Goal: Information Seeking & Learning: Check status

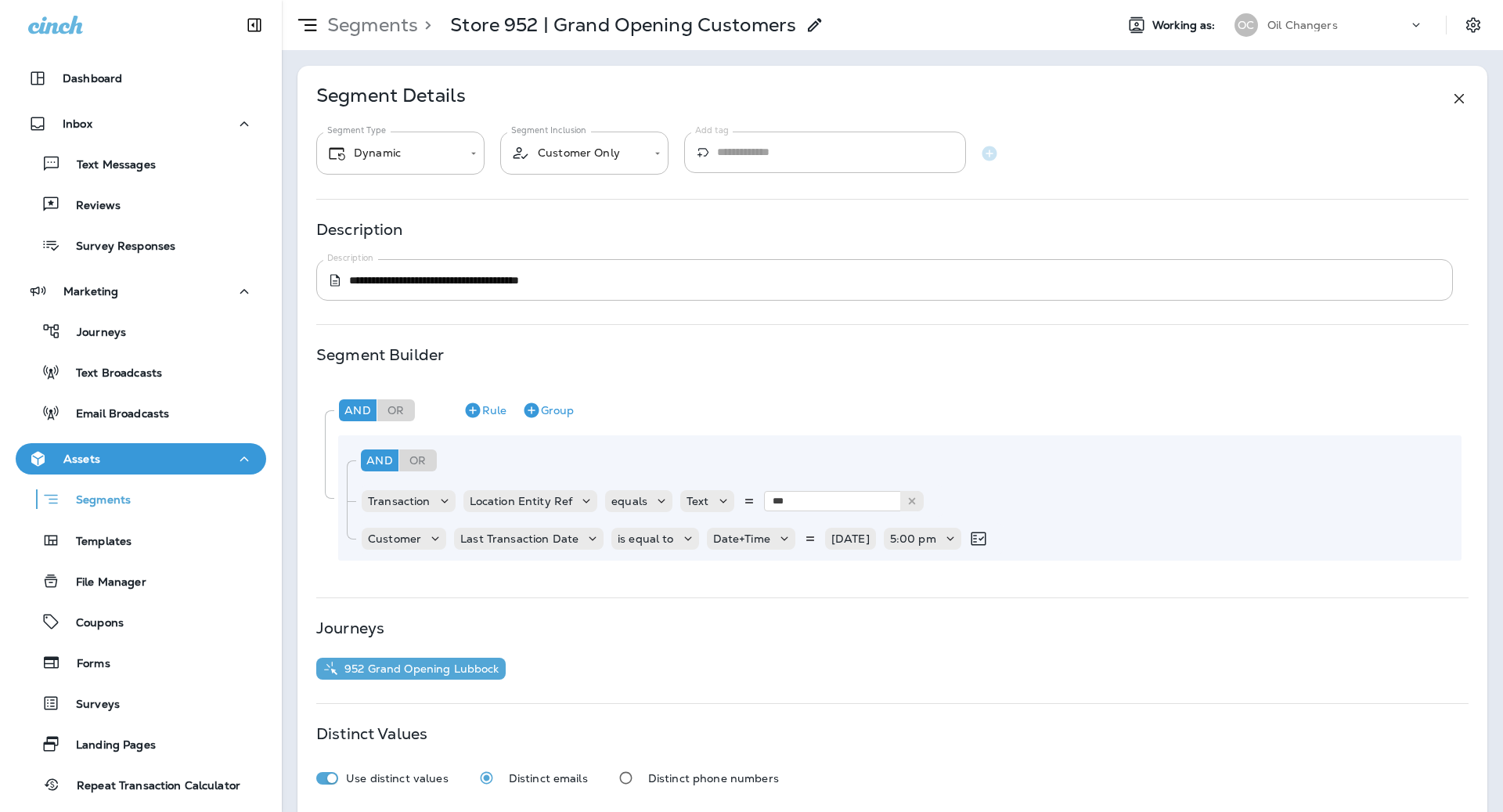
scroll to position [81, 0]
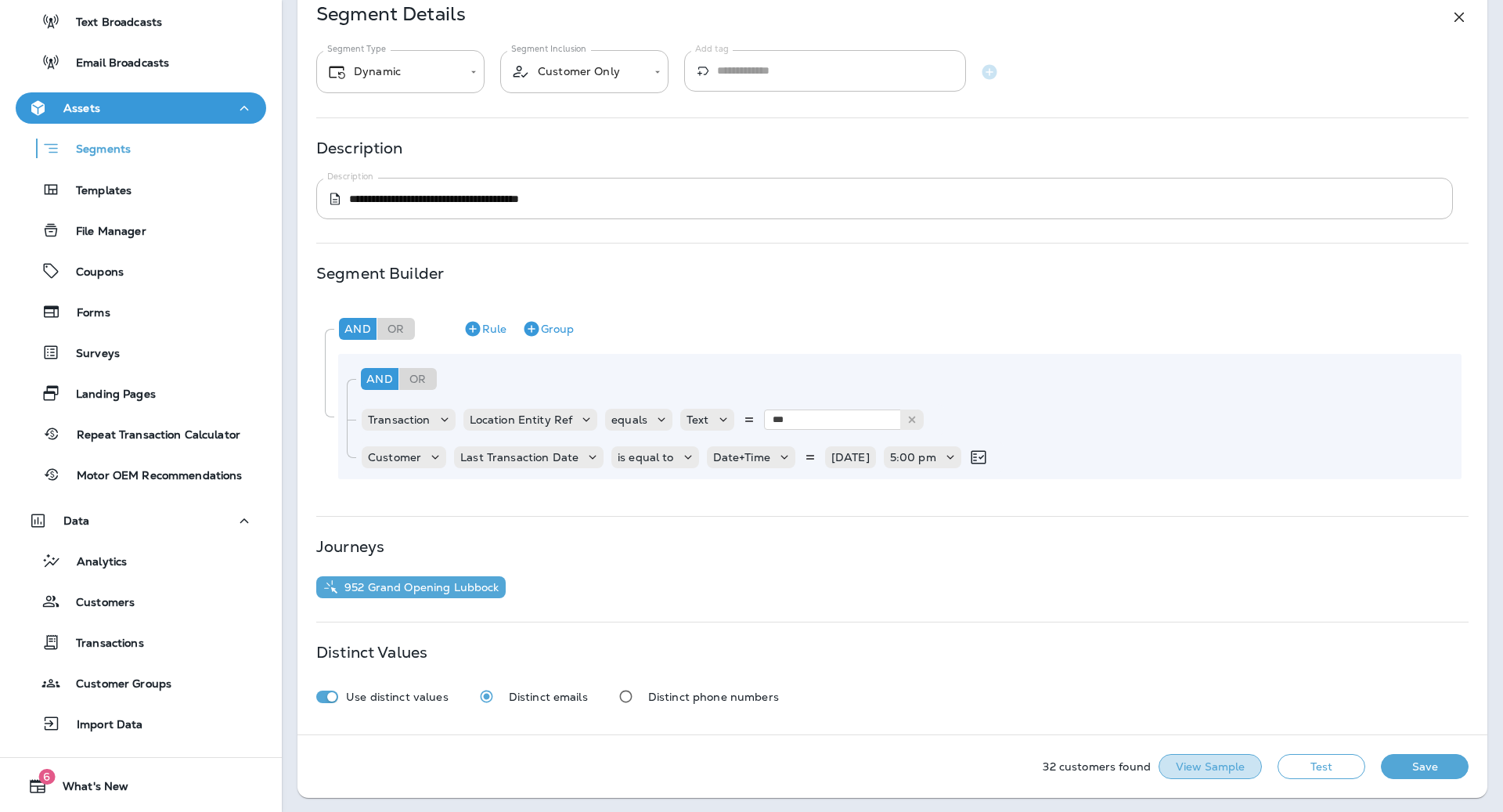
click at [1242, 760] on button "View Sample" at bounding box center [1210, 766] width 103 height 25
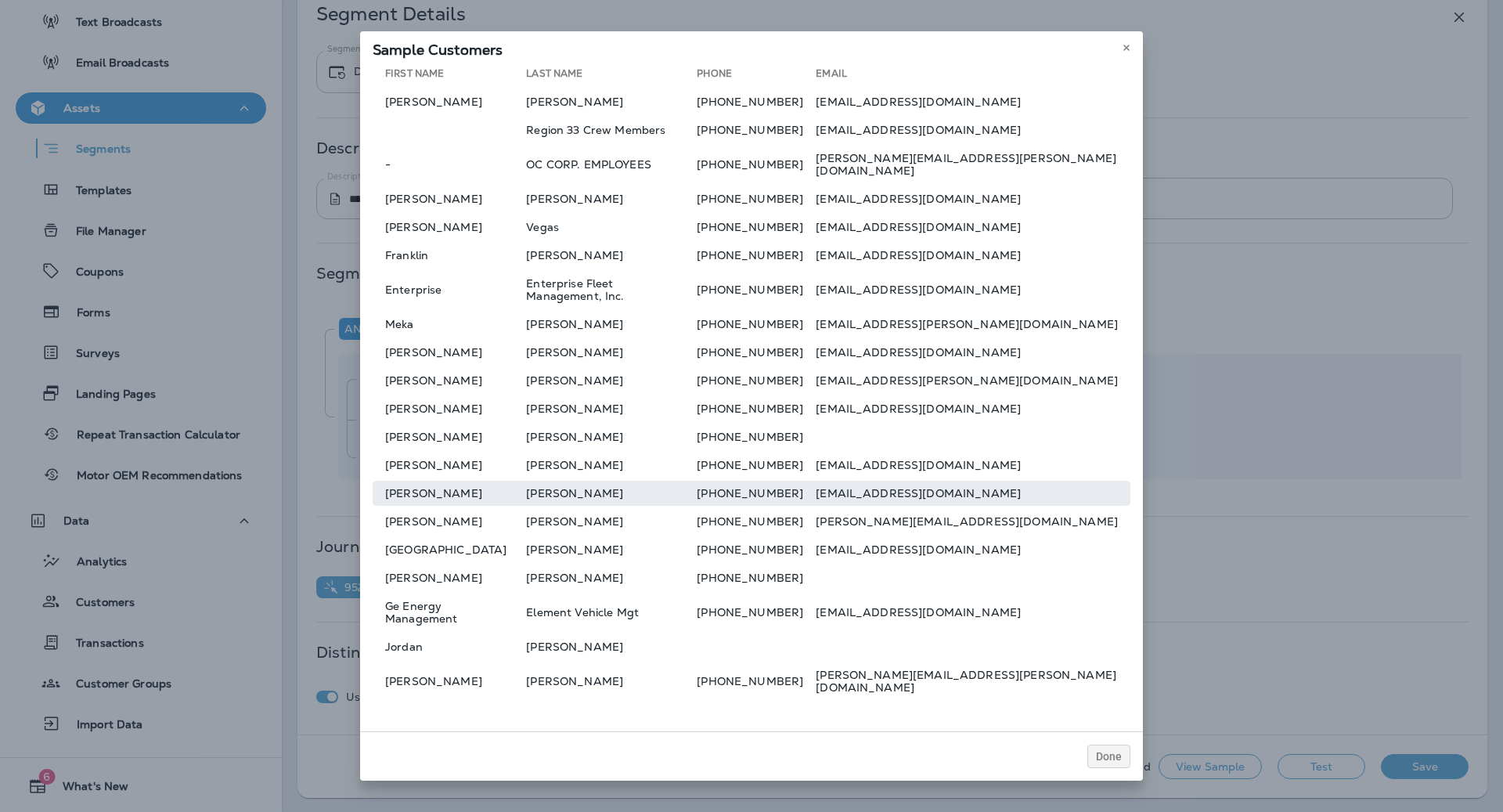
click at [897, 496] on td "[EMAIL_ADDRESS][DOMAIN_NAME]" at bounding box center [974, 493] width 315 height 25
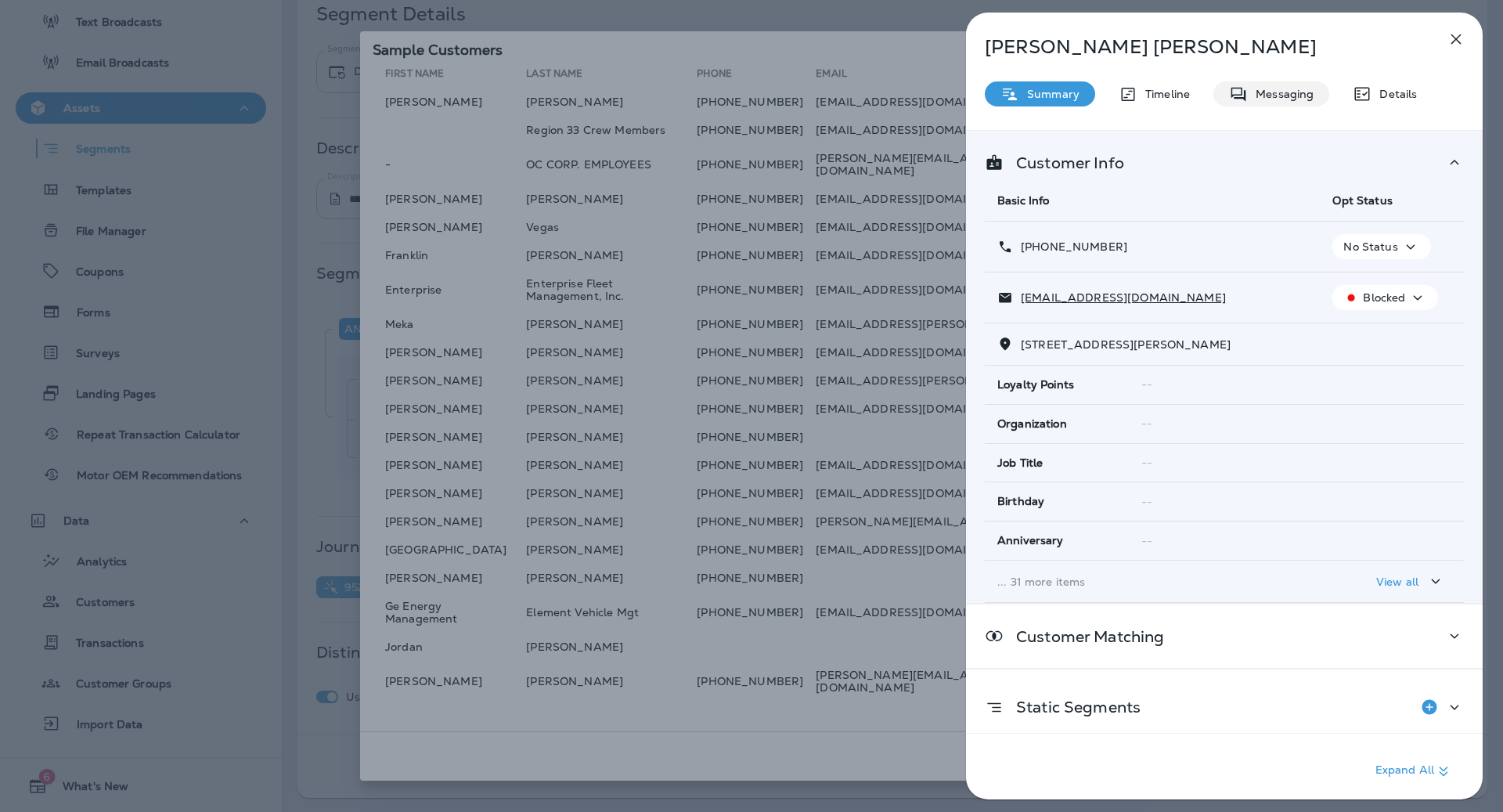
click at [1251, 97] on p "Messaging" at bounding box center [1281, 94] width 65 height 13
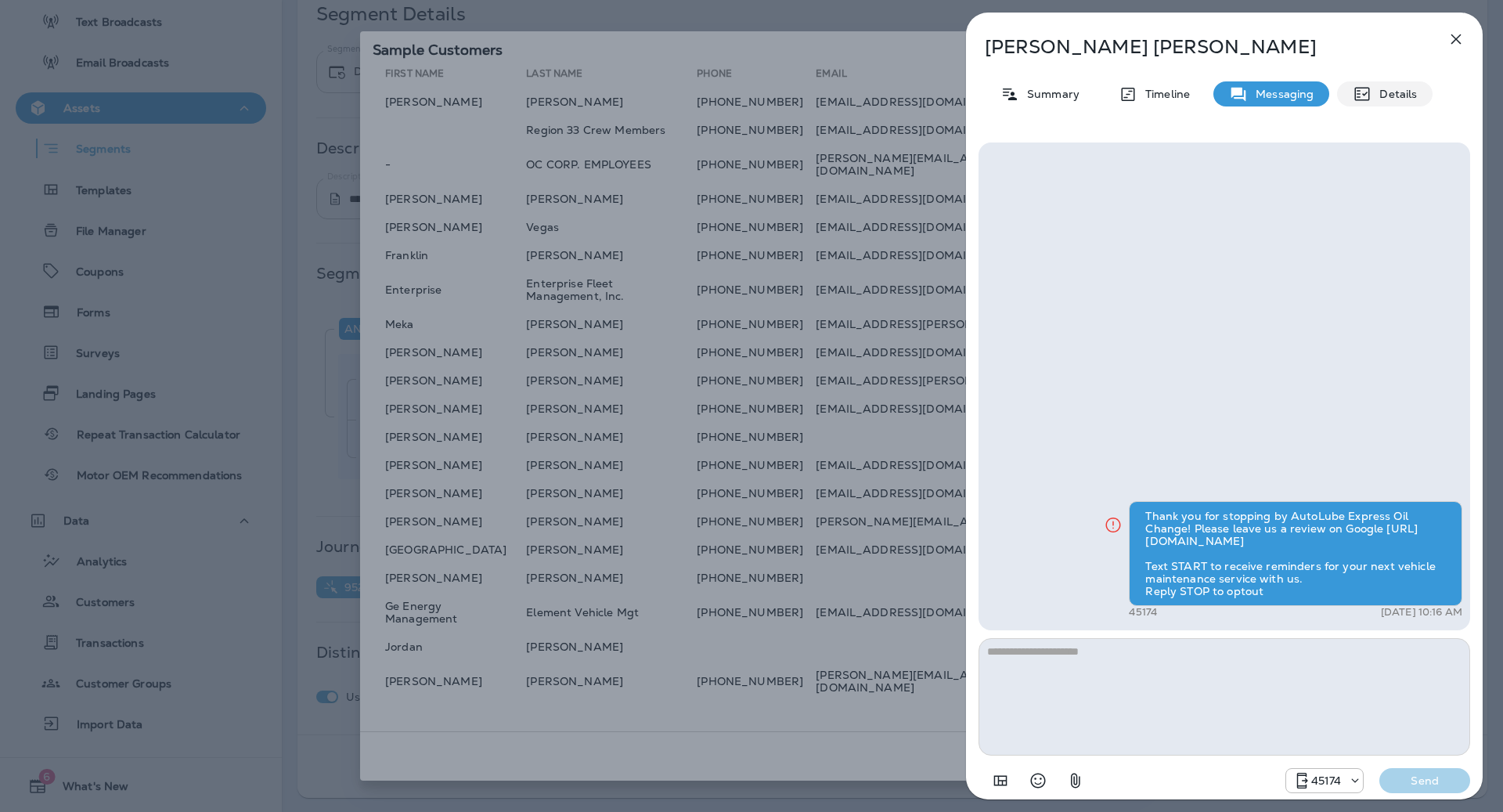
click at [1394, 91] on p "Details" at bounding box center [1394, 94] width 46 height 13
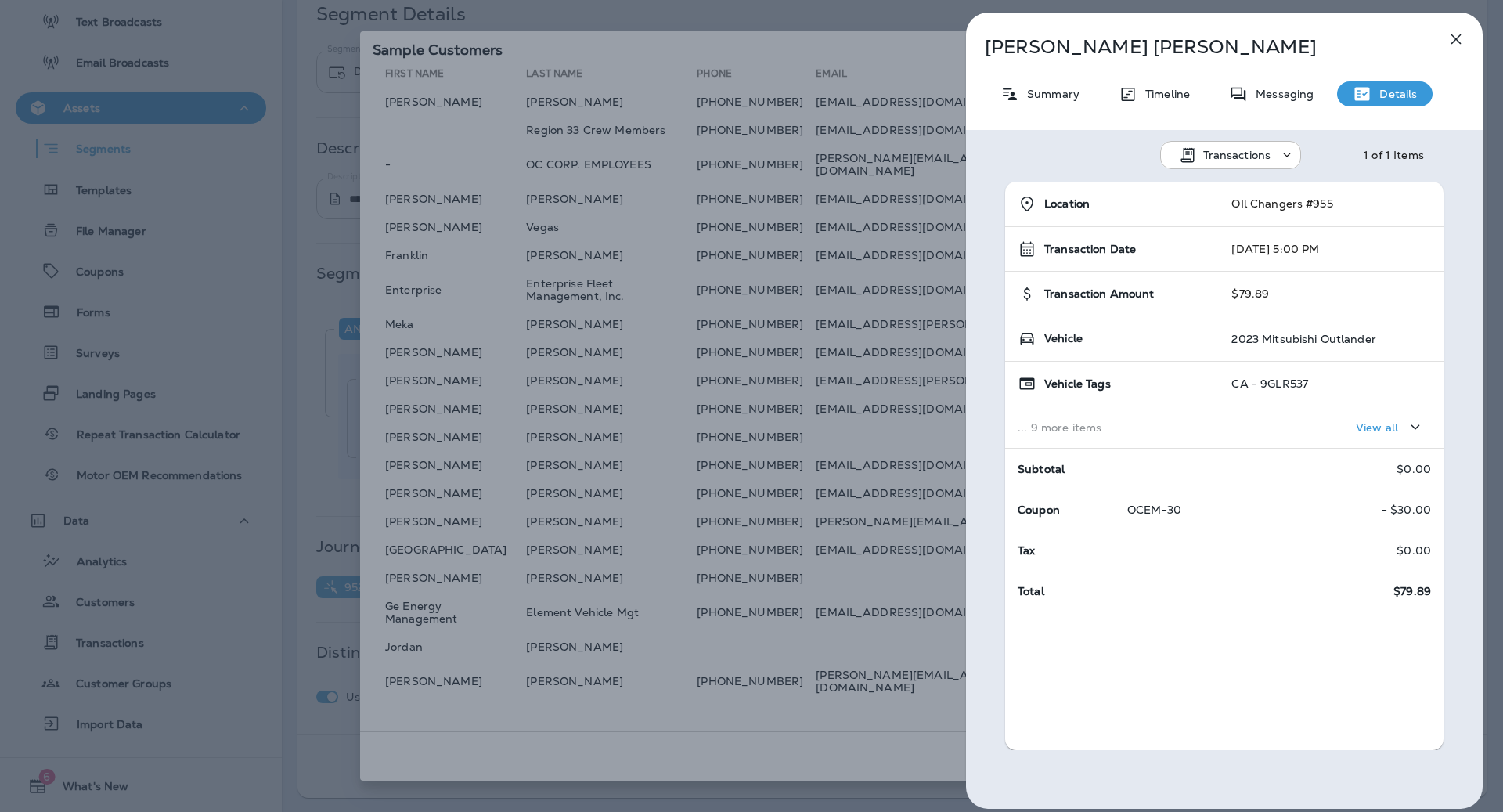
click at [1434, 431] on td "View all" at bounding box center [1330, 427] width 224 height 42
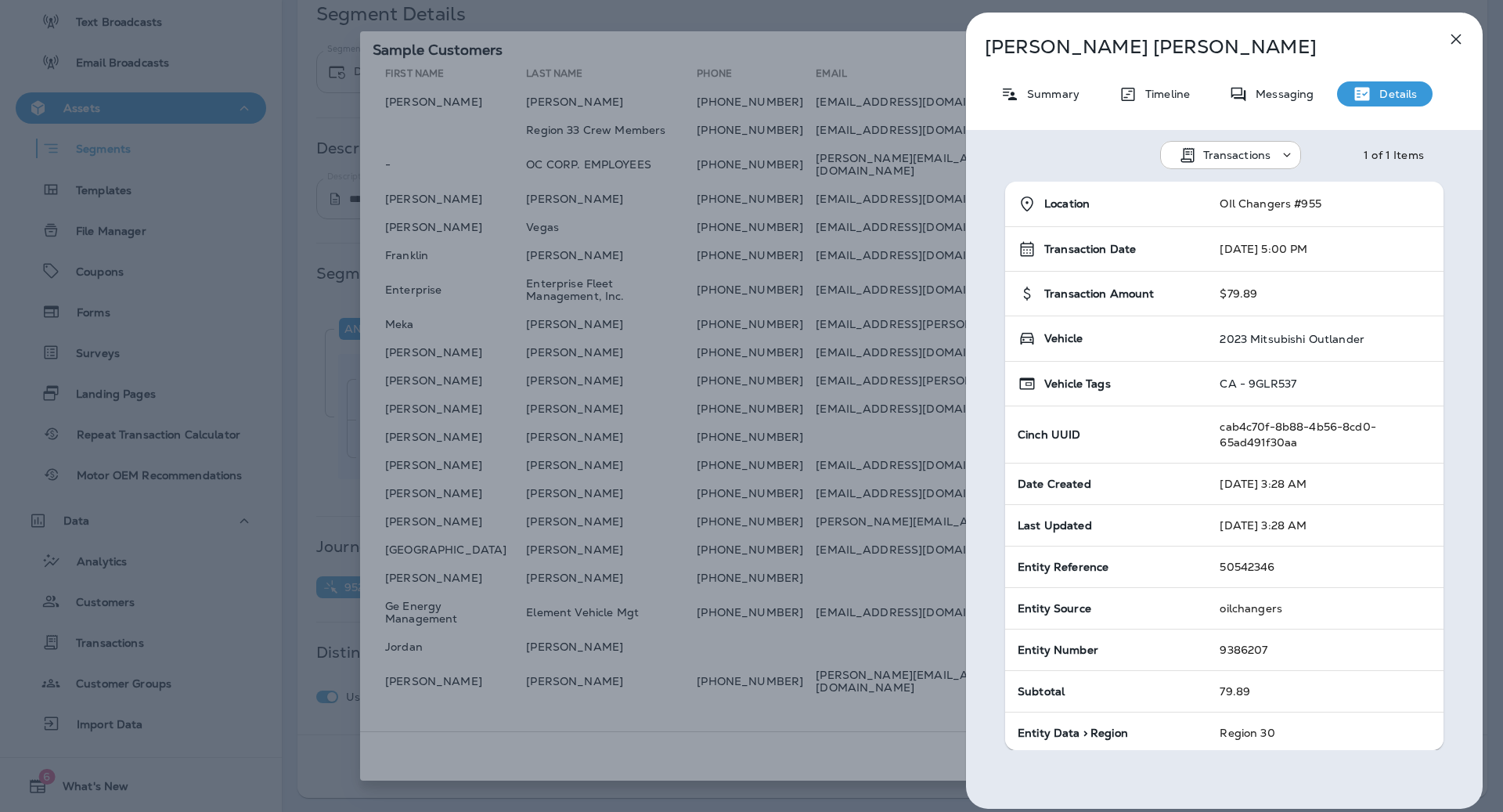
click at [1396, 421] on td "cab4c70f-8b88-4b56-8cd0-65ad491f30aa" at bounding box center [1326, 435] width 236 height 57
click at [1450, 38] on icon "button" at bounding box center [1457, 39] width 19 height 19
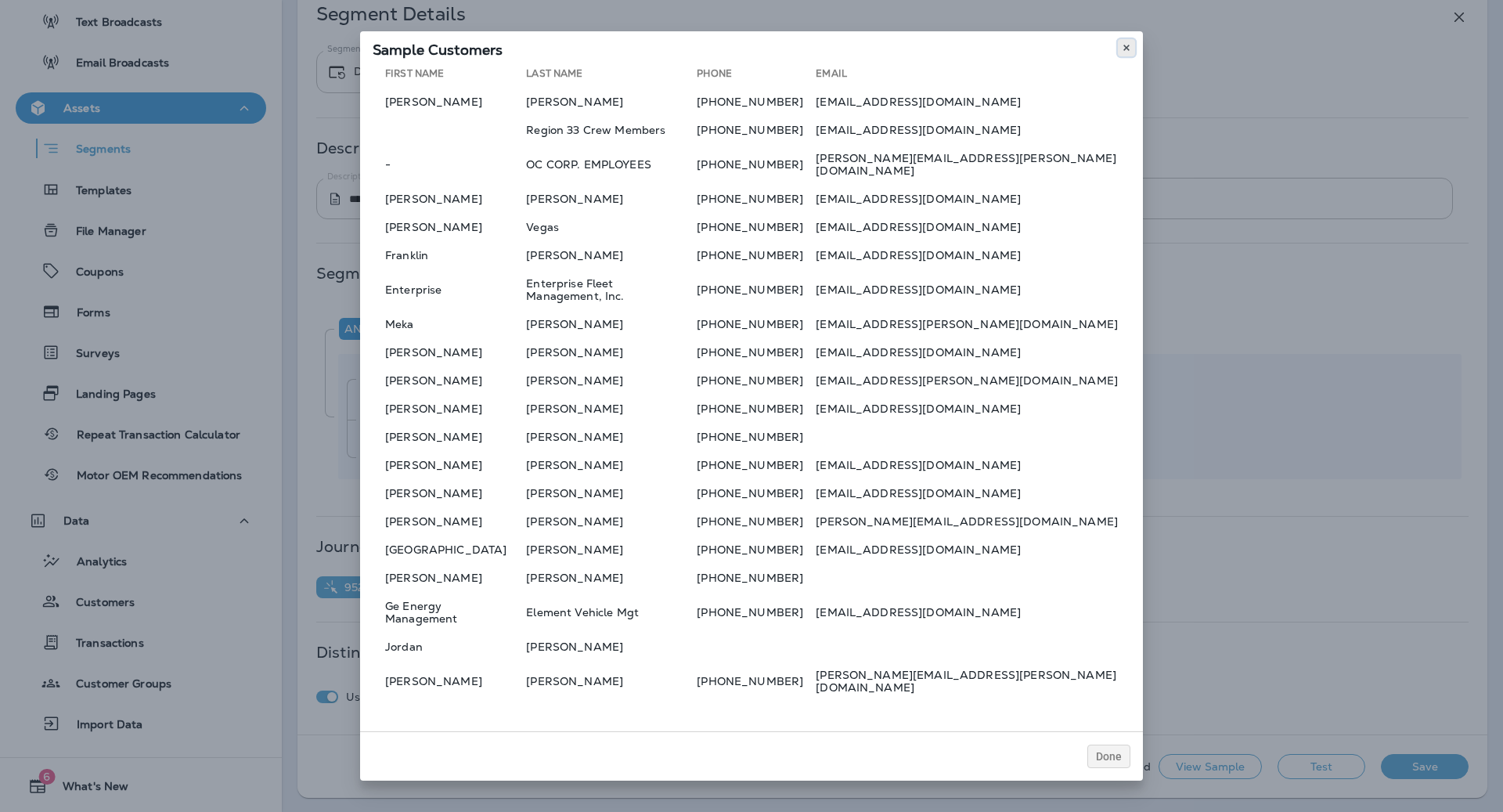
click at [1120, 57] on button at bounding box center [1127, 48] width 18 height 18
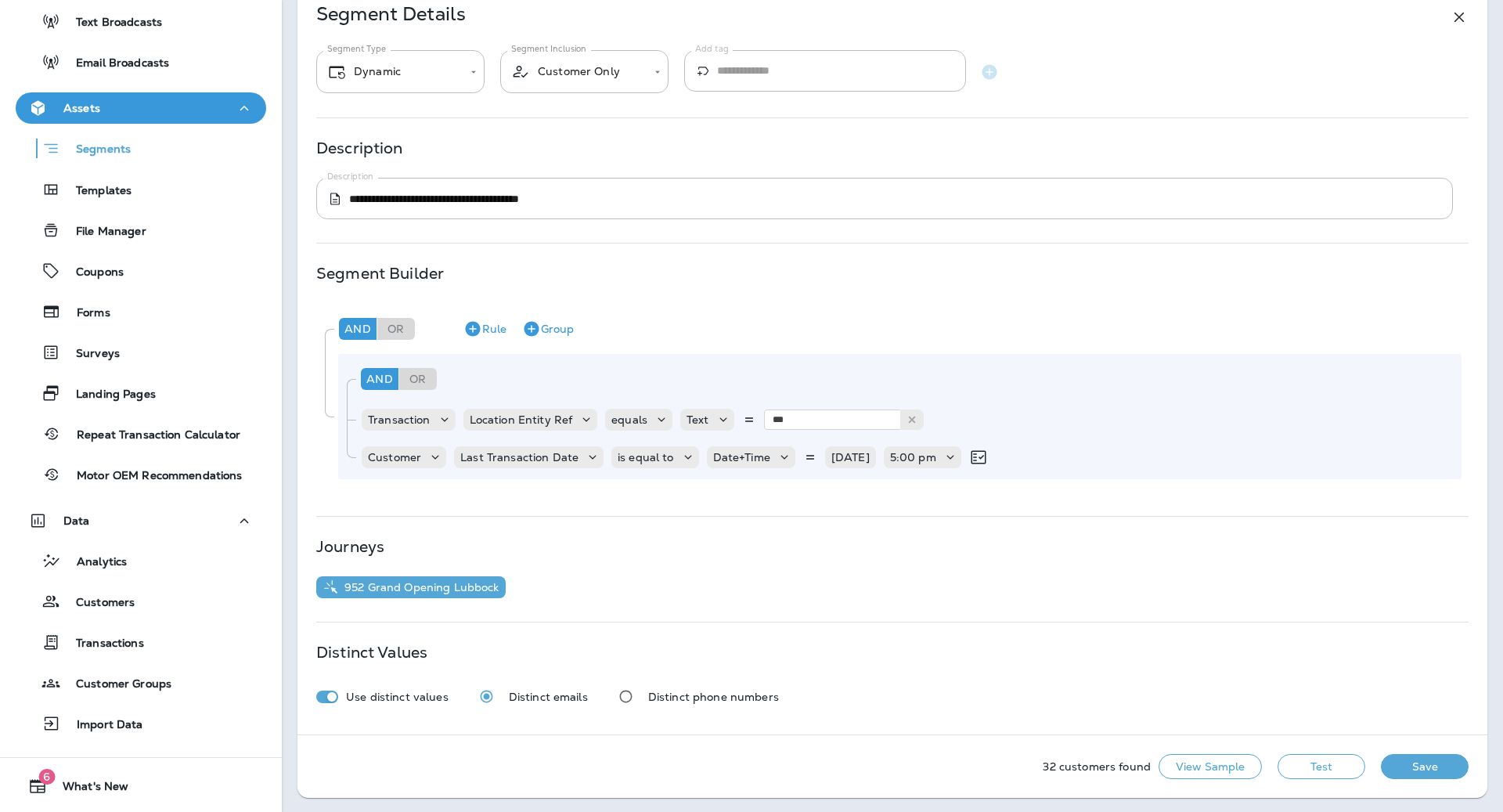
drag, startPoint x: 1124, startPoint y: 69, endPoint x: 670, endPoint y: 10, distance: 457.8
click at [1085, 66] on div "**********" at bounding box center [892, 72] width 1152 height 44
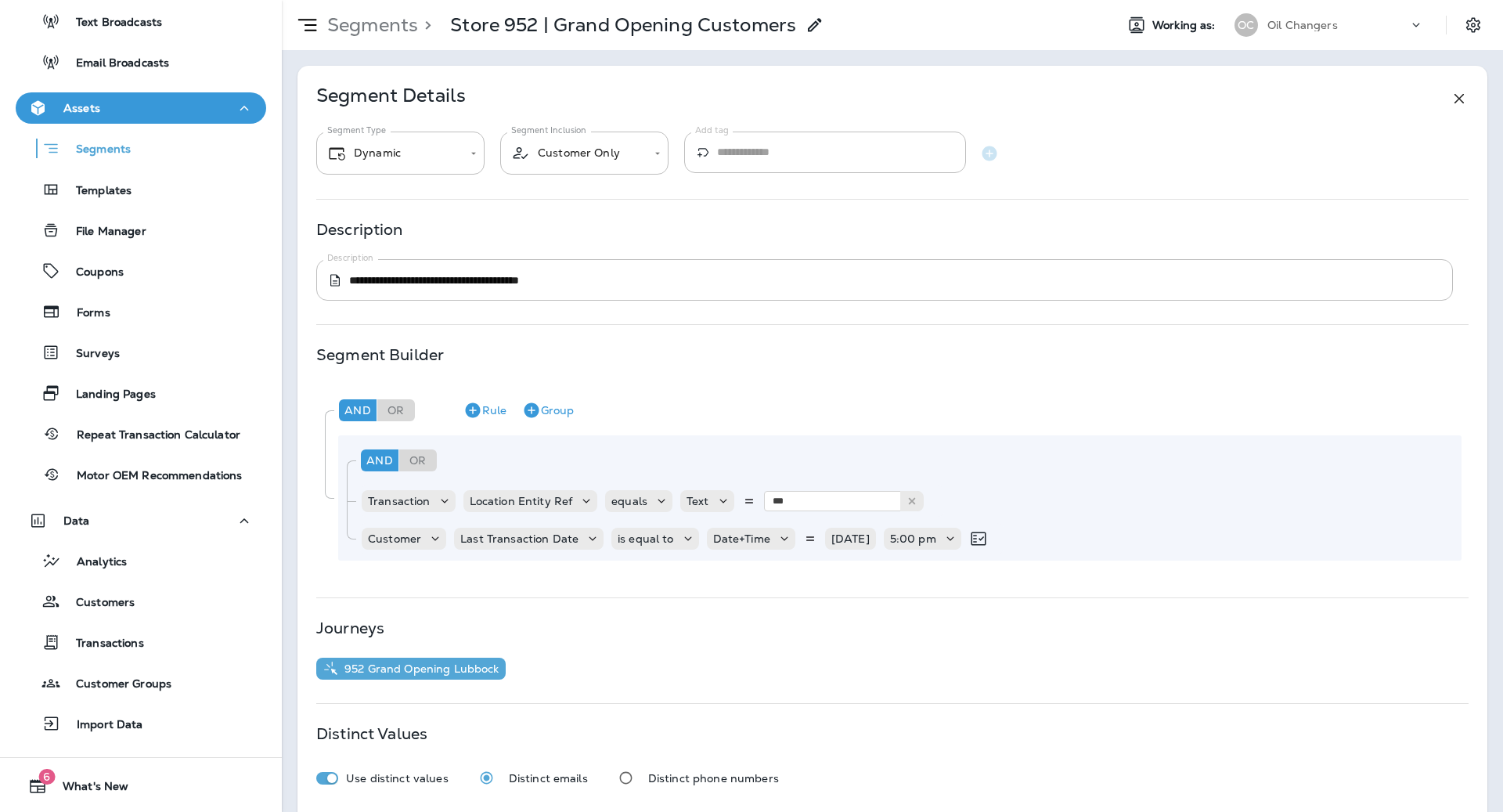
click at [1464, 37] on div at bounding box center [1481, 25] width 44 height 28
click at [1468, 24] on icon "Settings" at bounding box center [1473, 25] width 14 height 15
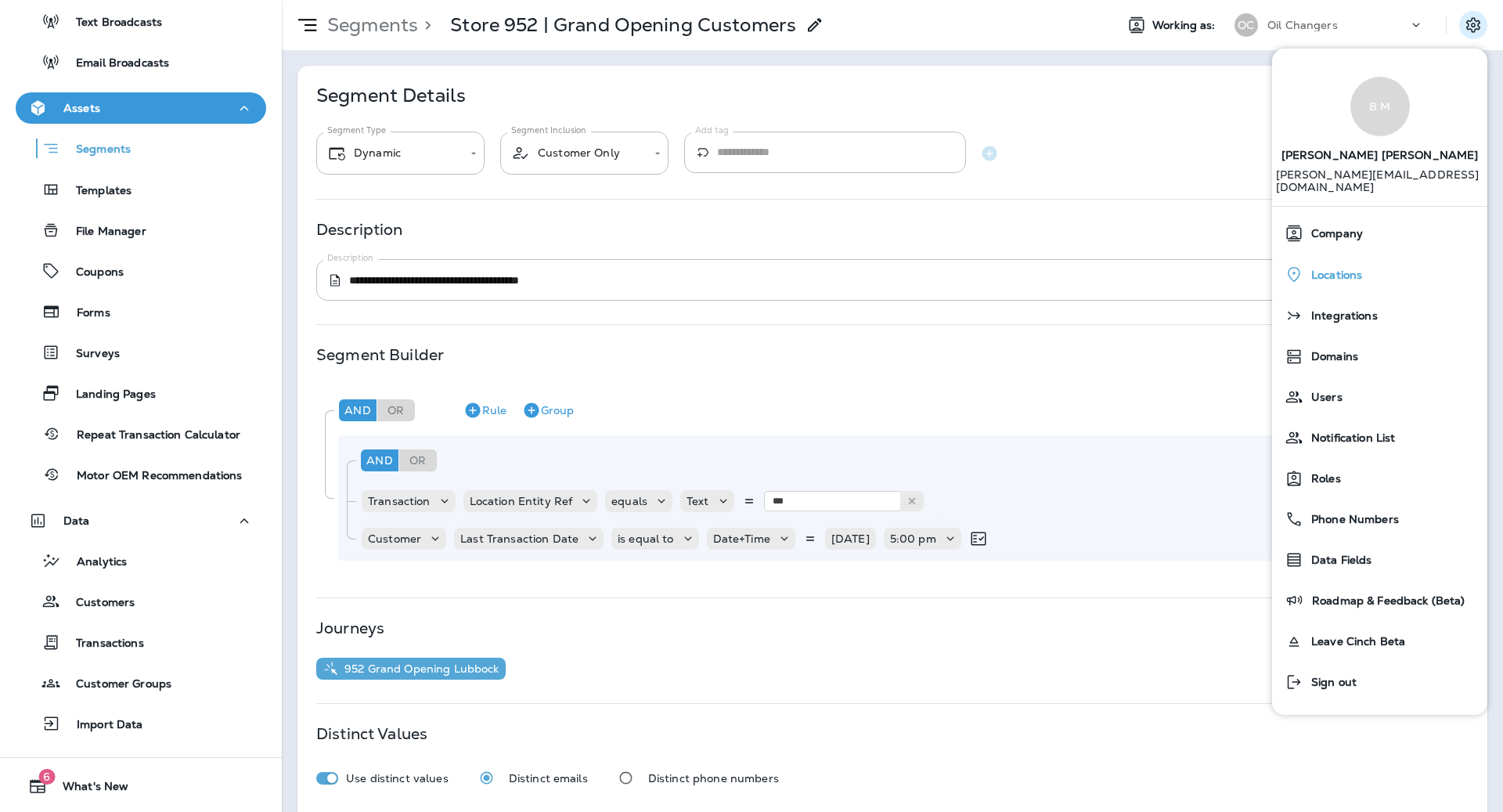
click at [1343, 268] on span "Locations" at bounding box center [1333, 275] width 59 height 14
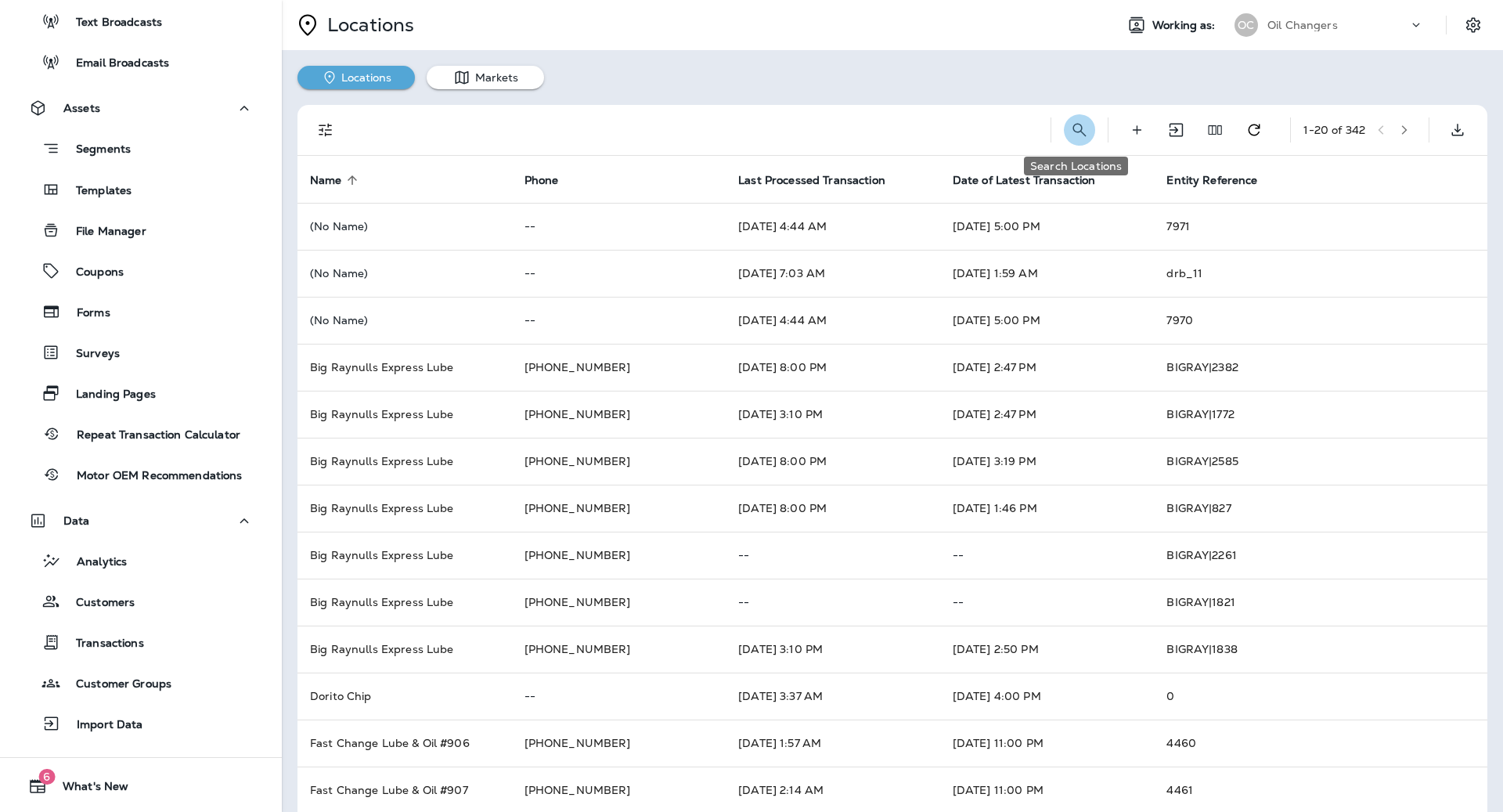
click at [1074, 129] on icon "Search Locations" at bounding box center [1080, 130] width 19 height 19
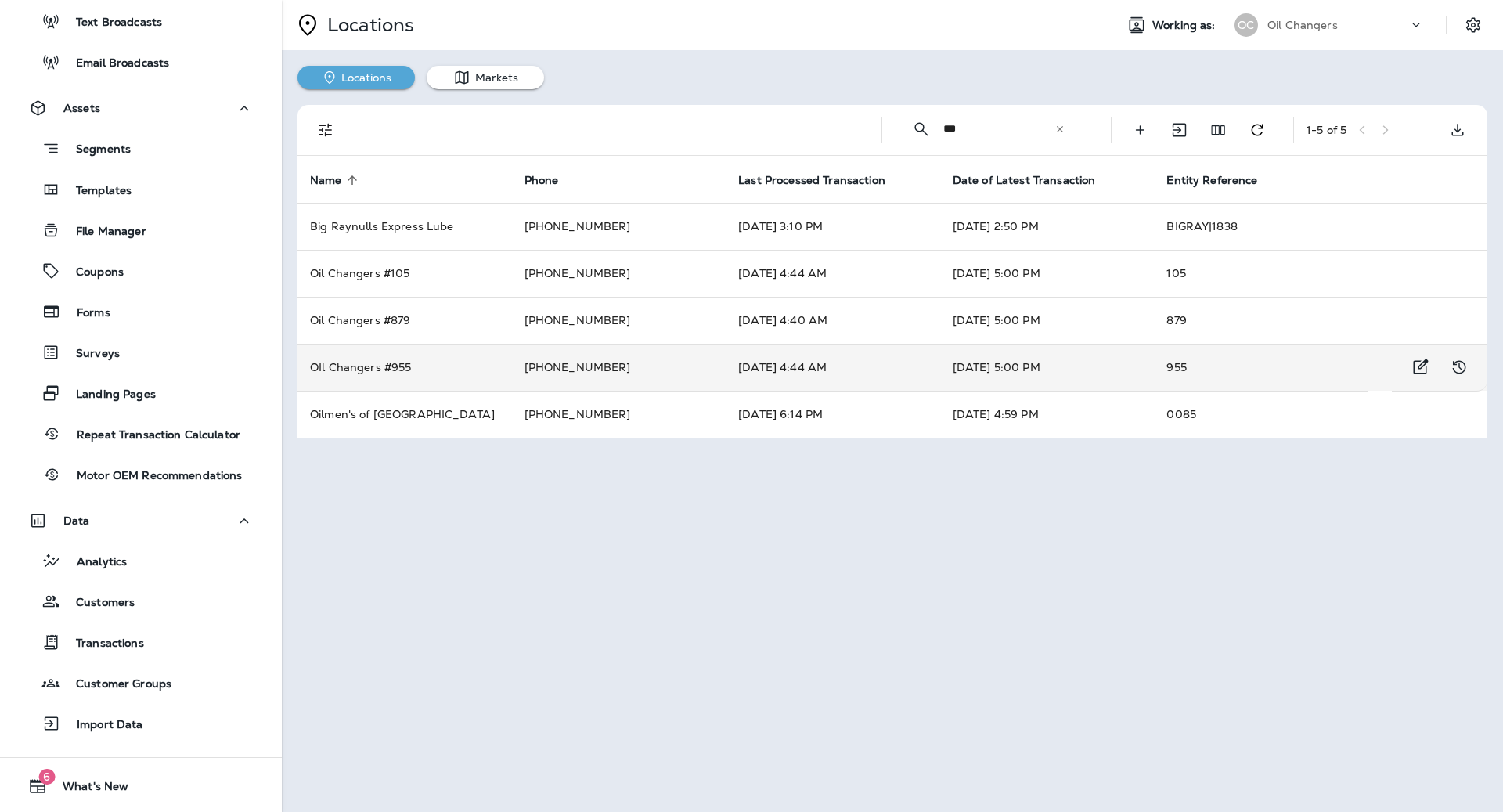
type input "***"
click at [956, 374] on td "[DATE] 5:00 PM" at bounding box center [1047, 366] width 215 height 47
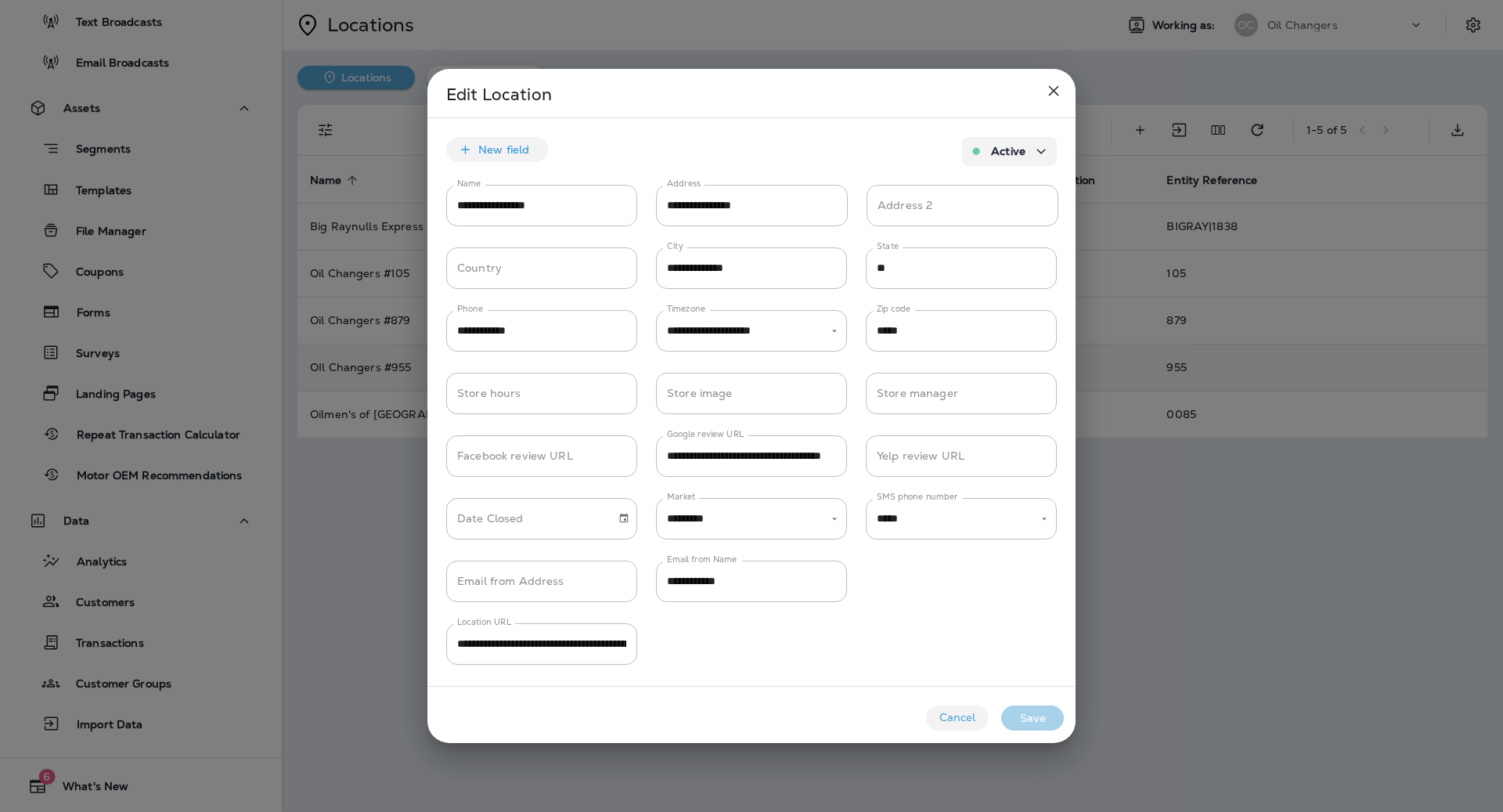
type input "*****"
click at [1039, 734] on div "Cancel Save" at bounding box center [752, 715] width 648 height 57
click at [1041, 720] on button "Save" at bounding box center [1033, 717] width 62 height 25
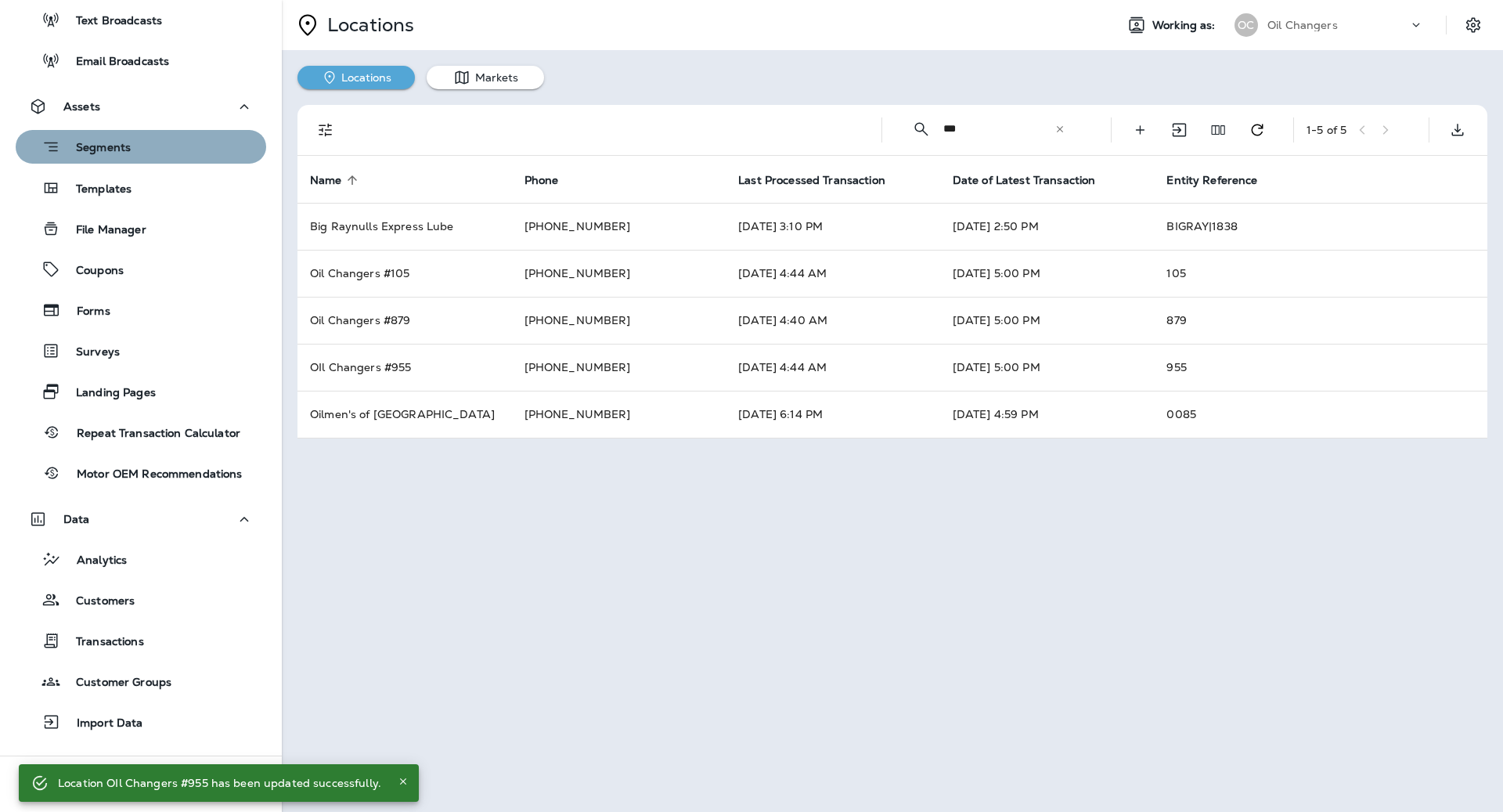
click at [147, 148] on div "Segments" at bounding box center [141, 147] width 238 height 24
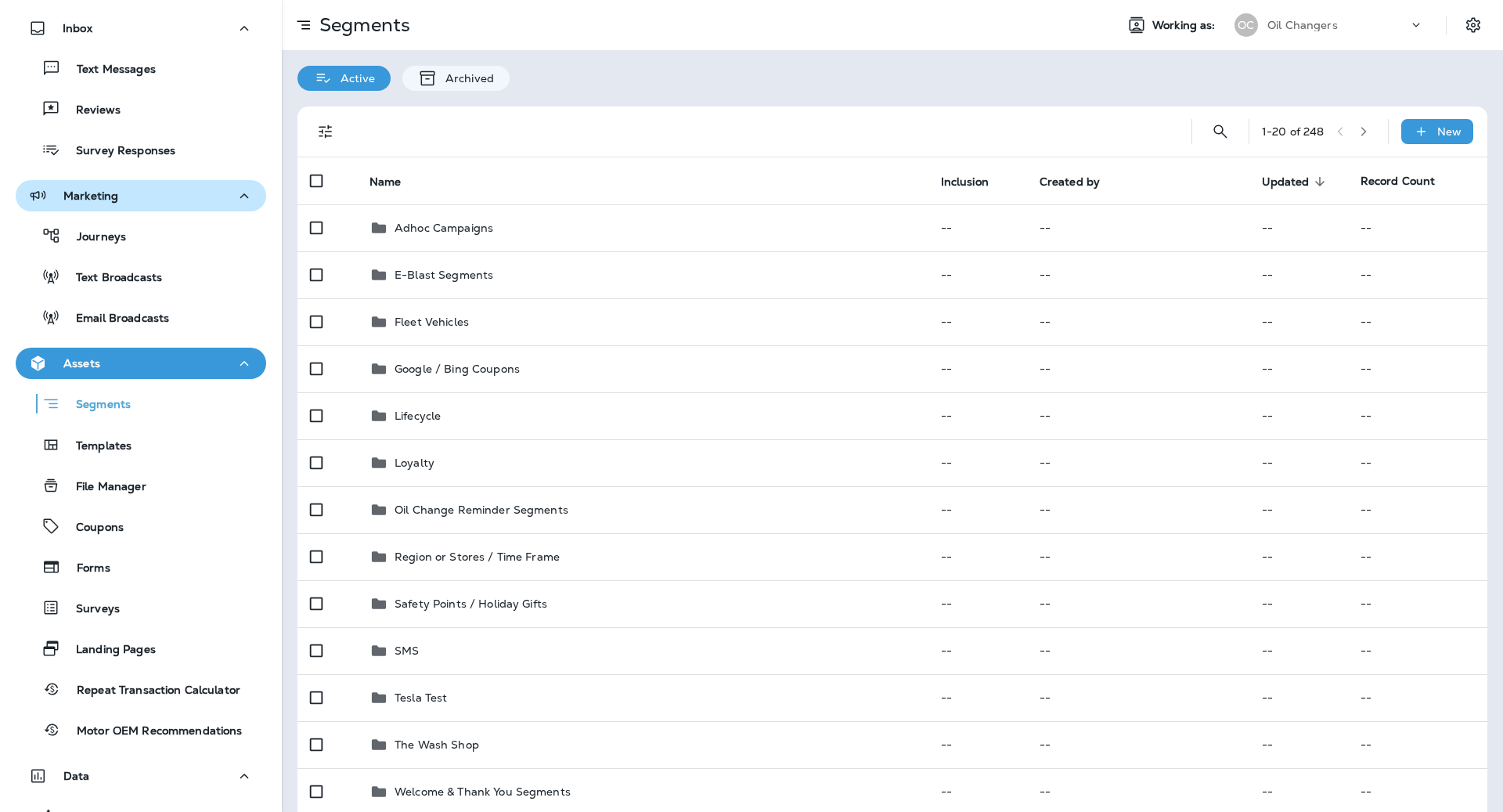
scroll to position [73, 0]
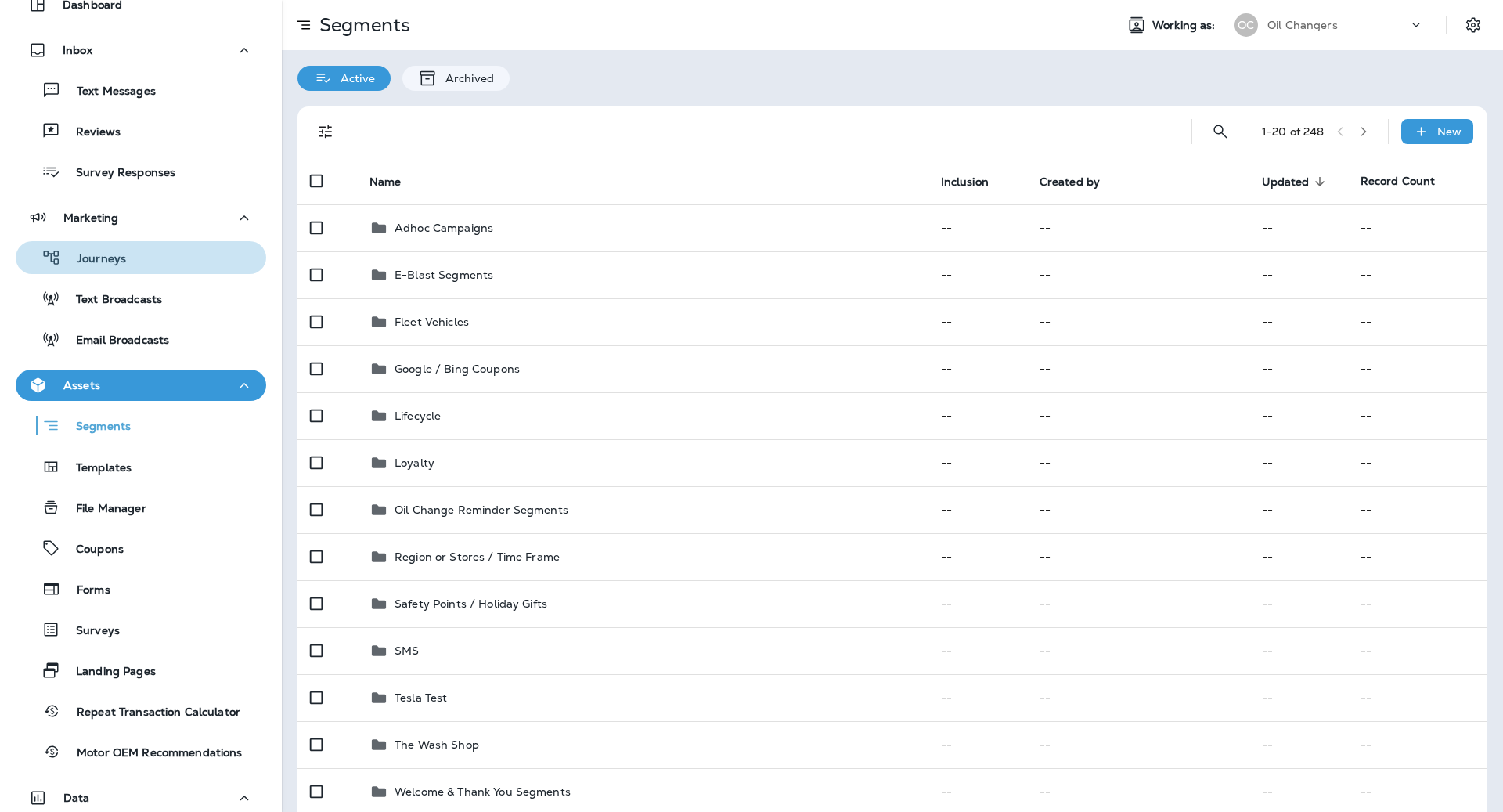
drag, startPoint x: 127, startPoint y: 268, endPoint x: 250, endPoint y: 275, distance: 123.2
click at [126, 268] on button "Journeys" at bounding box center [141, 257] width 251 height 33
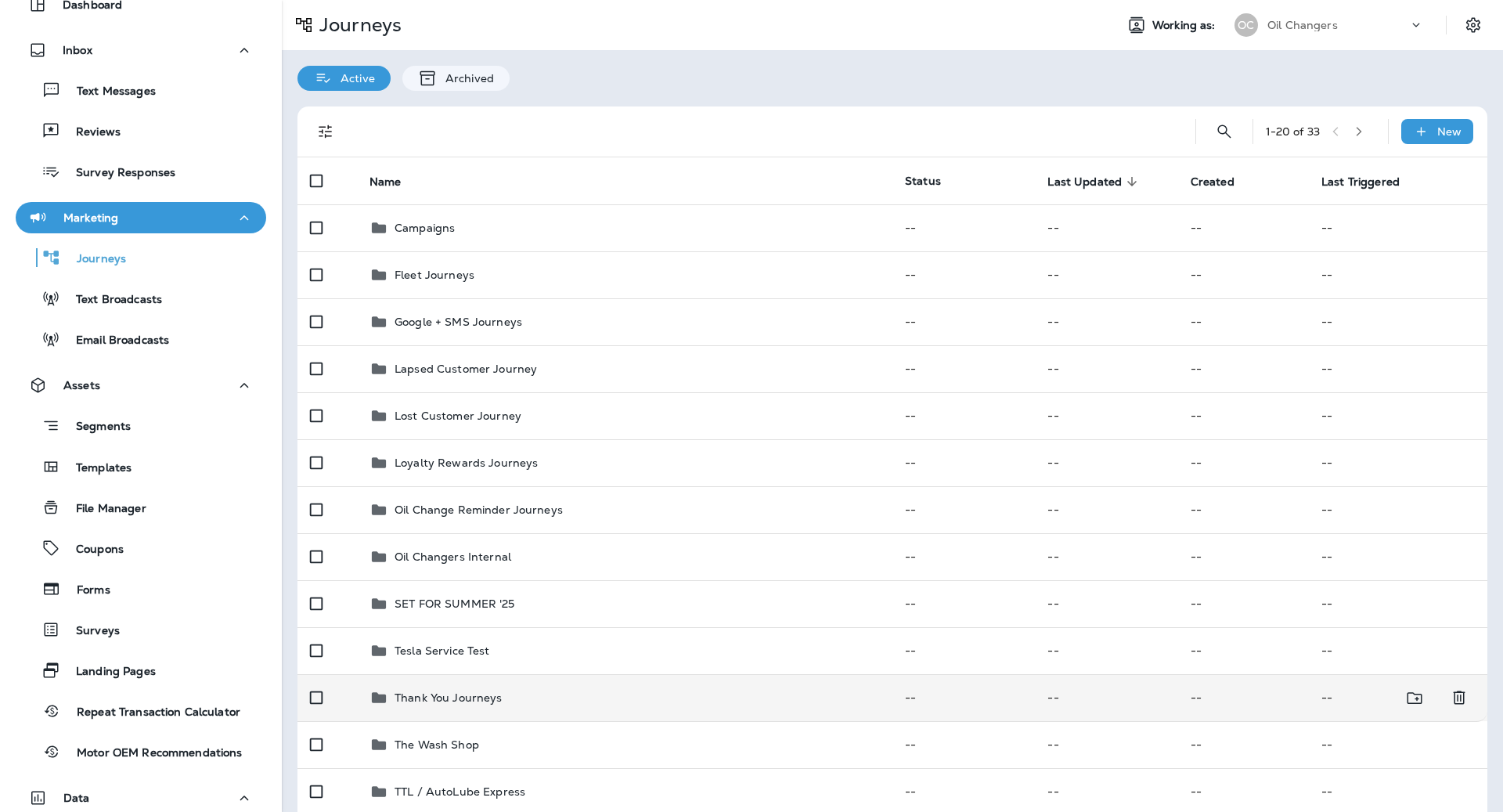
click at [654, 694] on div "Thank You Journeys" at bounding box center [625, 698] width 510 height 19
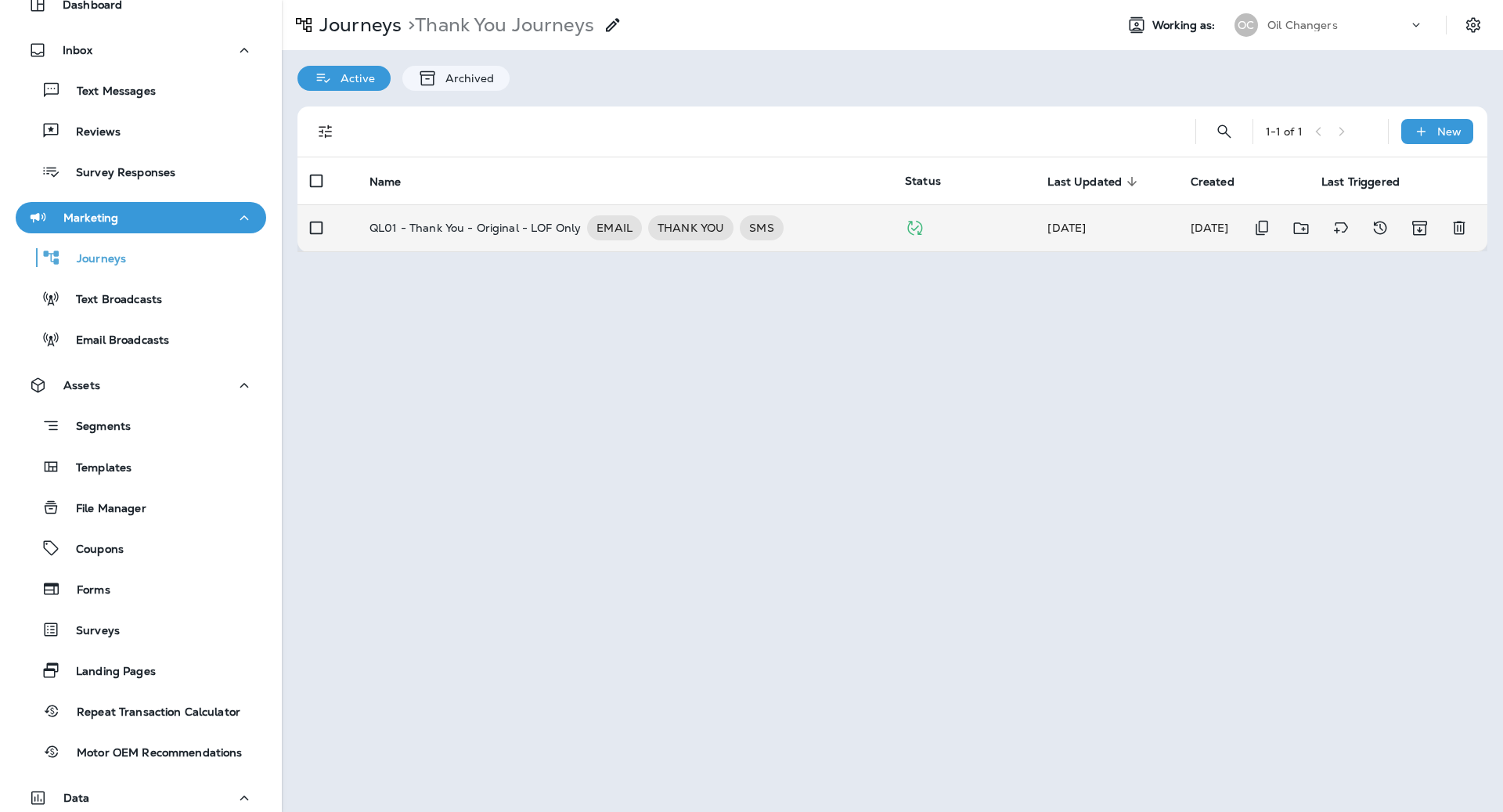
click at [501, 220] on p "QL01 - Thank You - Original - LOF Only" at bounding box center [475, 228] width 212 height 25
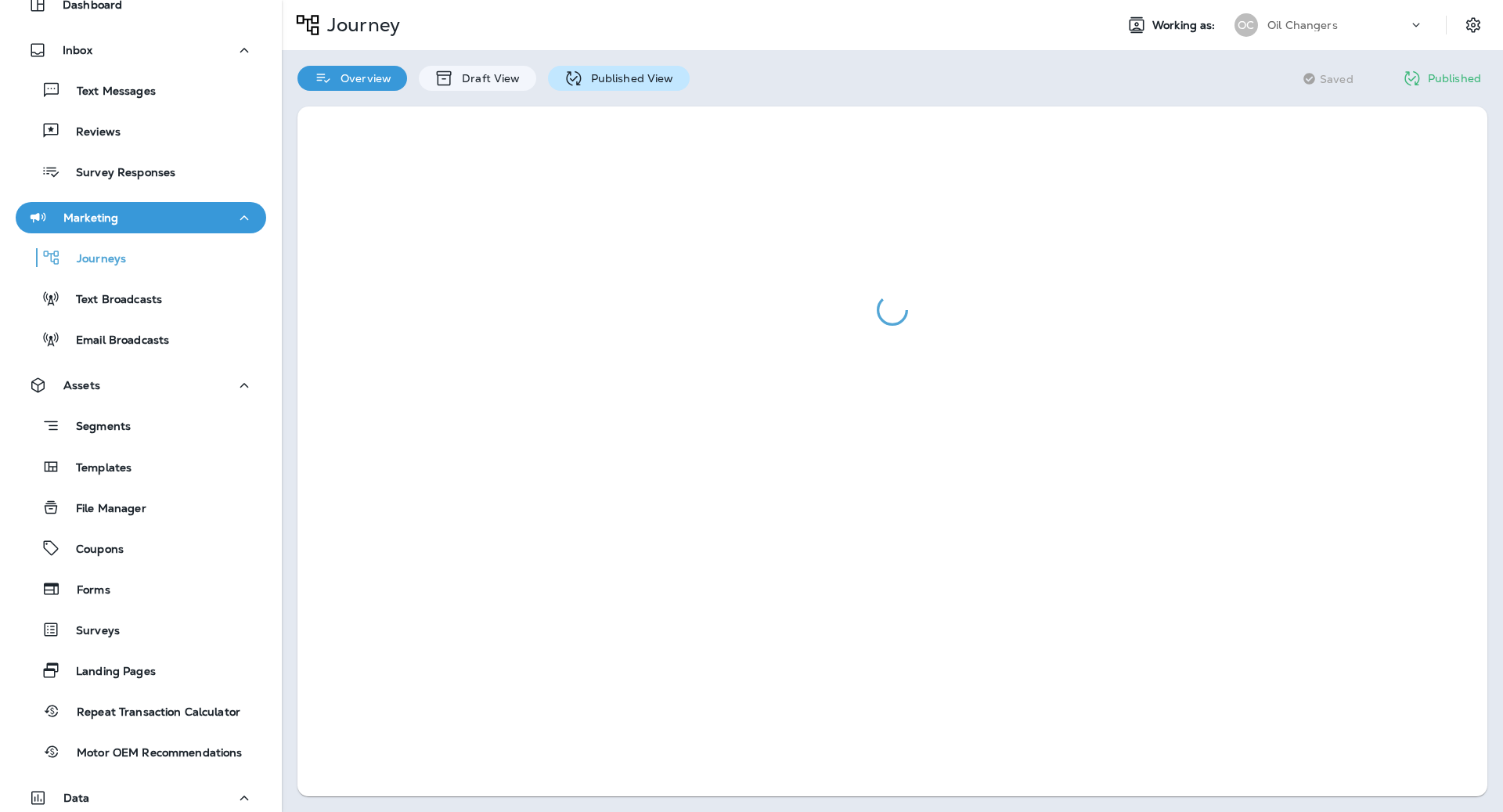
click at [638, 69] on div "Published View" at bounding box center [618, 77] width 141 height 25
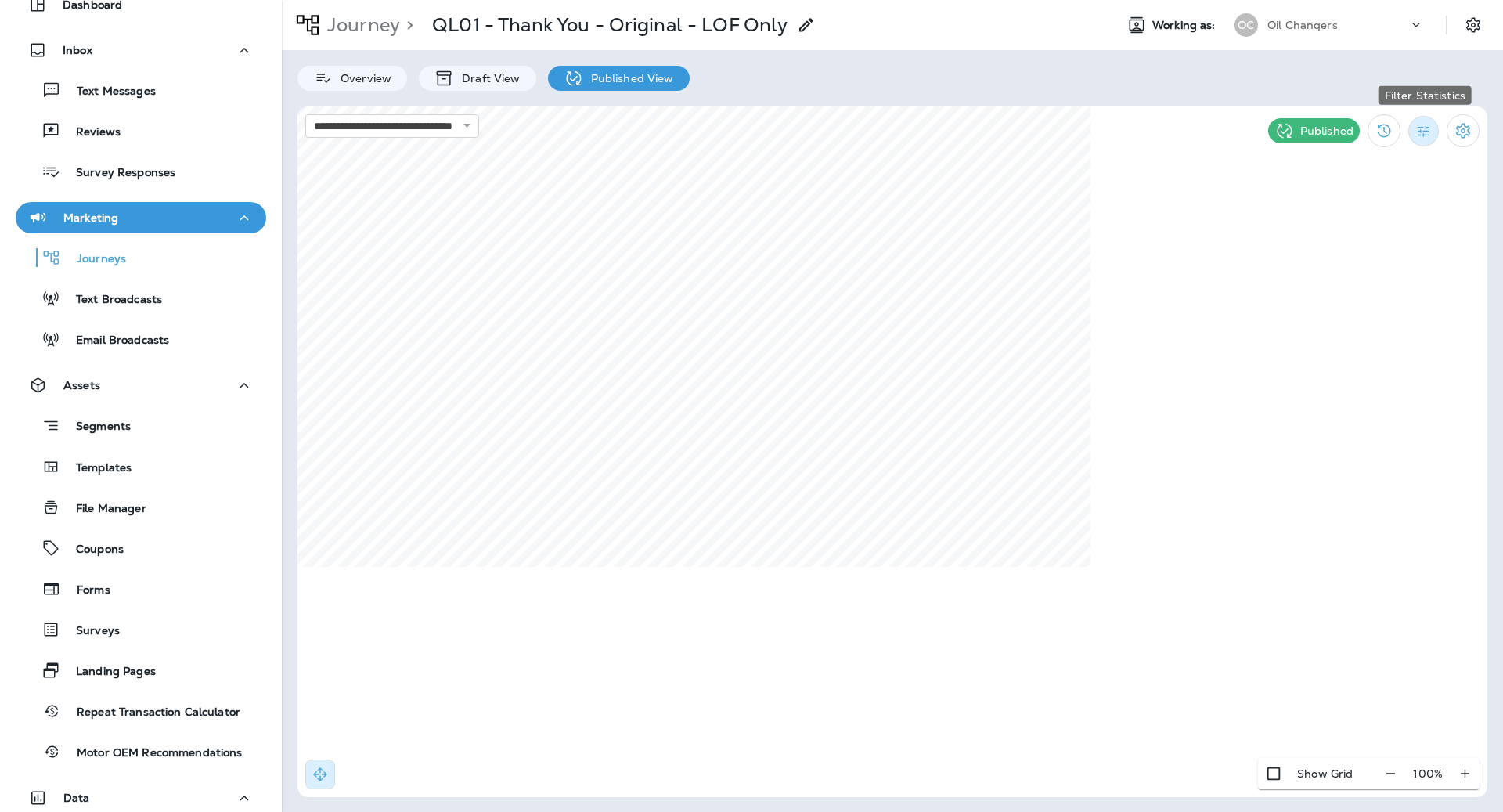
click at [1426, 129] on icon "Filter Statistics" at bounding box center [1424, 131] width 17 height 17
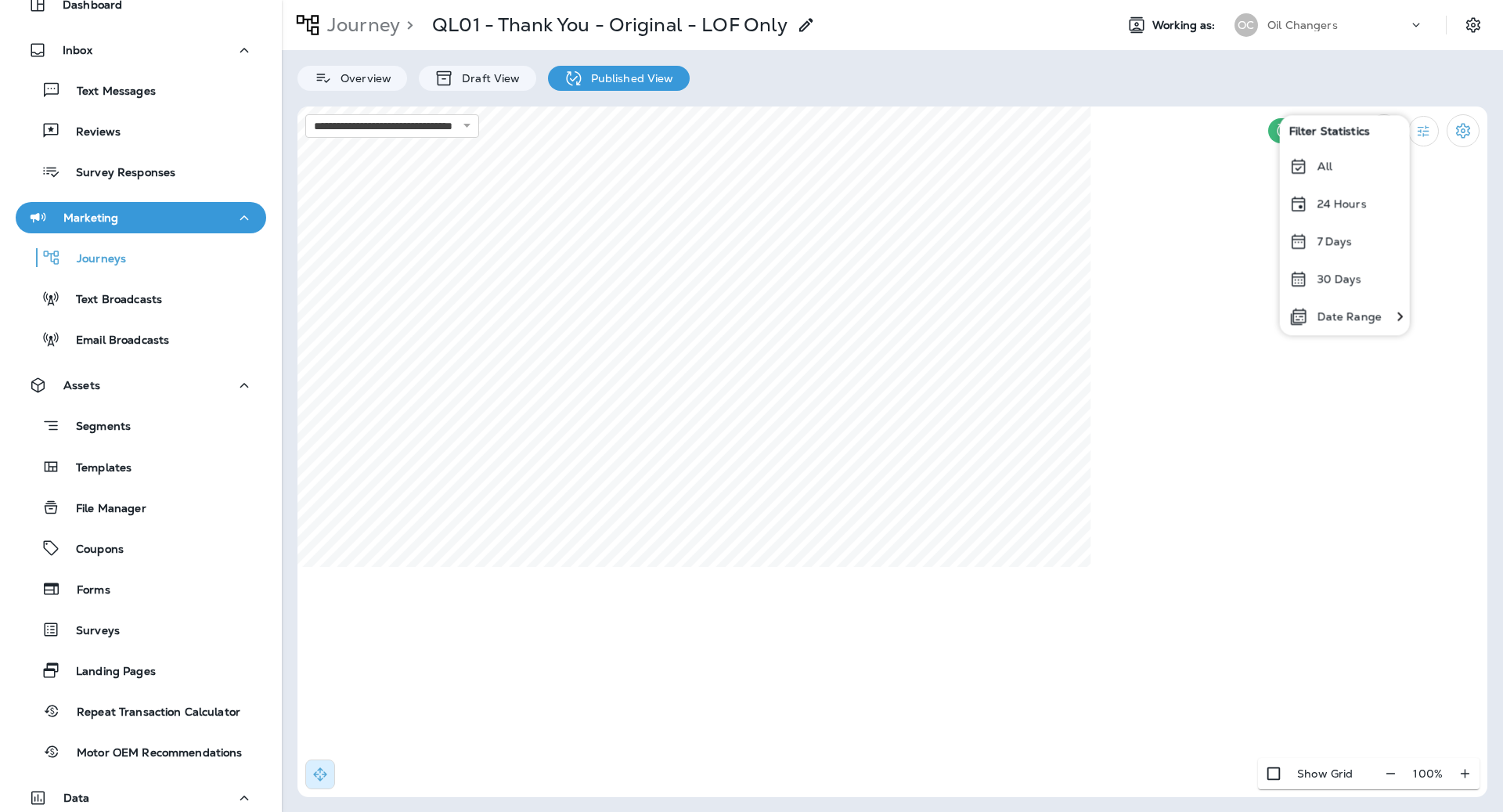
click at [1338, 206] on p "24 Hours" at bounding box center [1342, 204] width 50 height 13
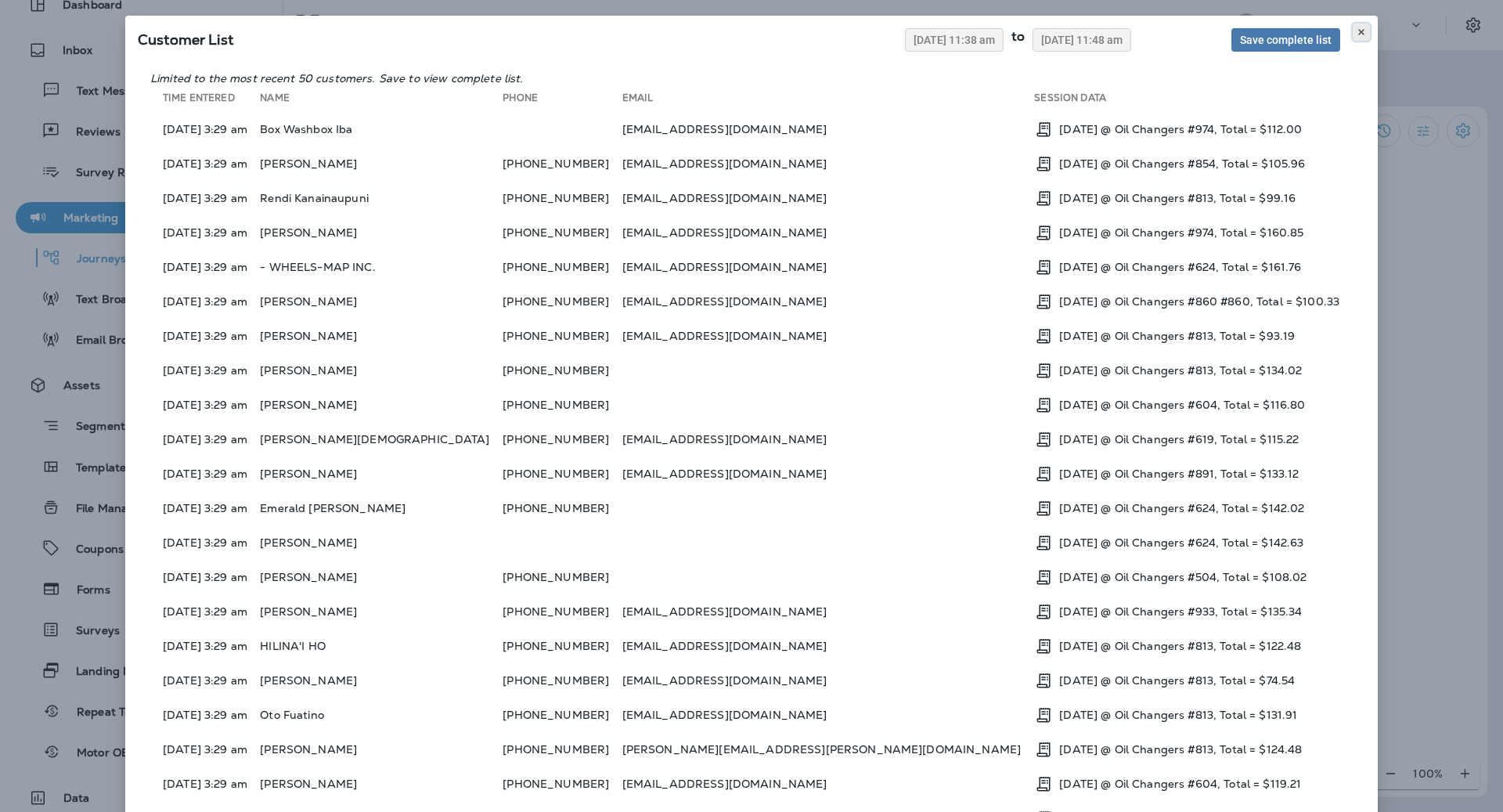
click at [1362, 30] on use at bounding box center [1361, 32] width 6 height 6
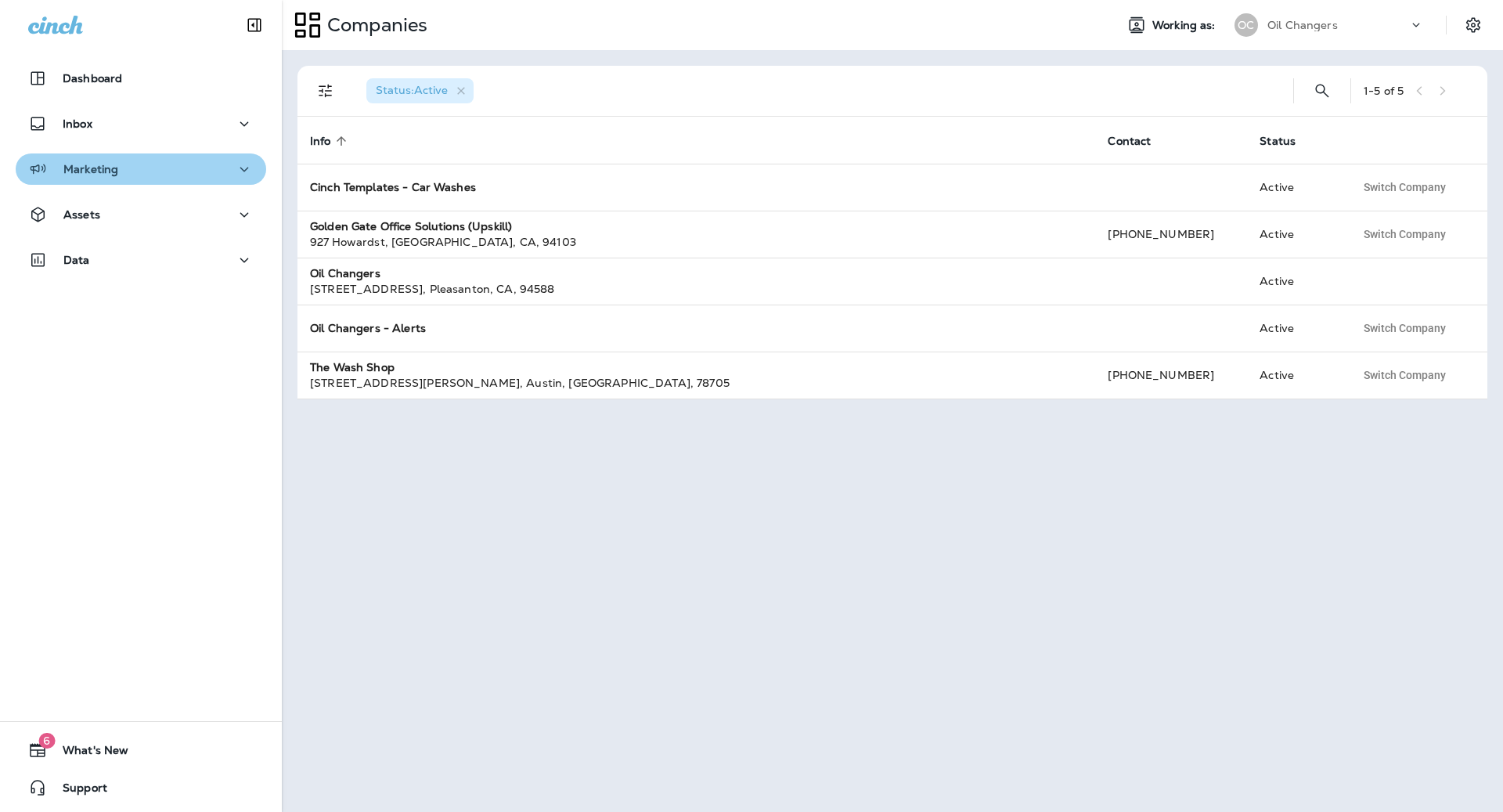
click at [208, 176] on div "Marketing" at bounding box center [141, 169] width 225 height 20
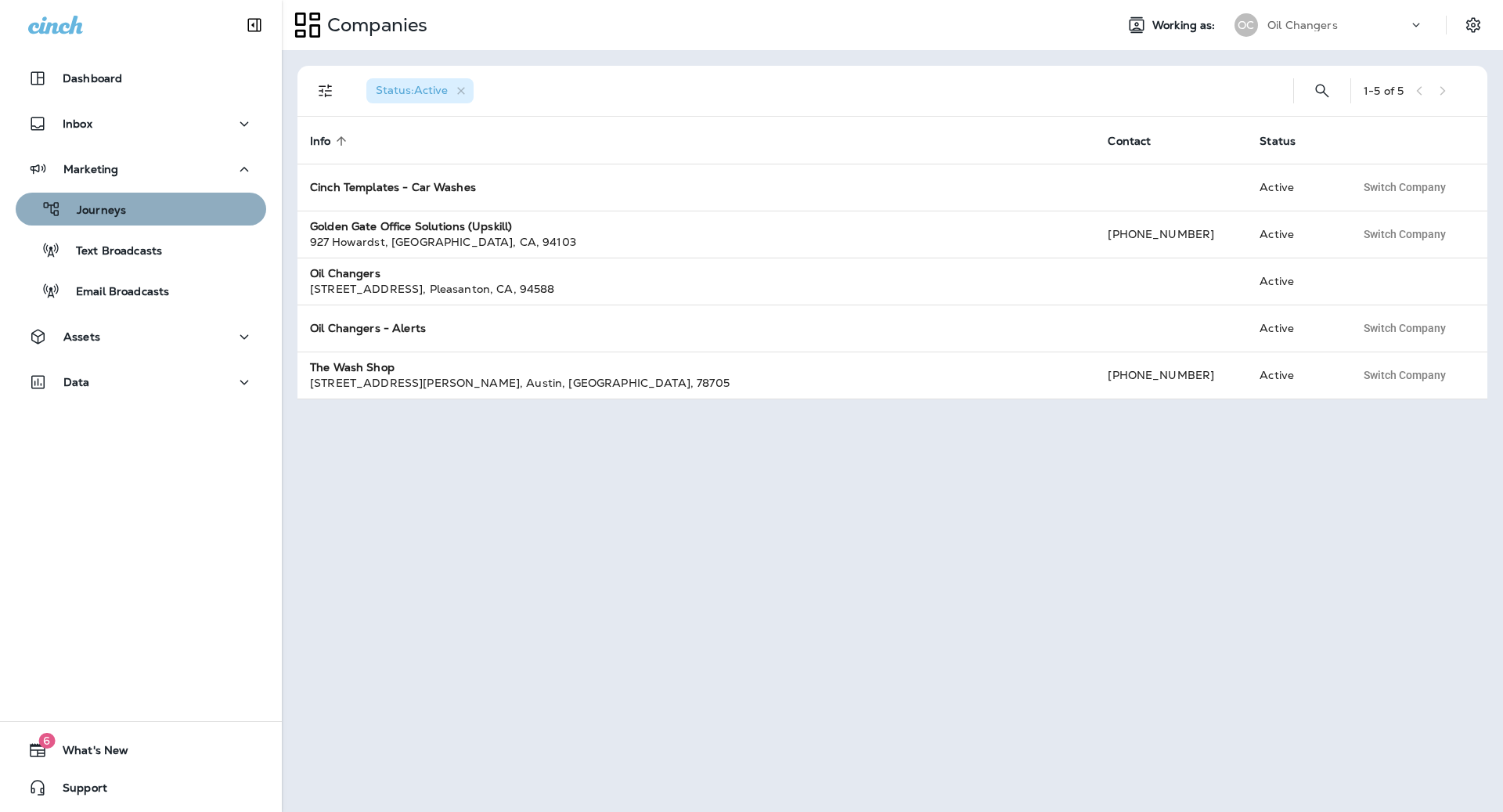
click at [188, 204] on div "Journeys" at bounding box center [141, 208] width 238 height 23
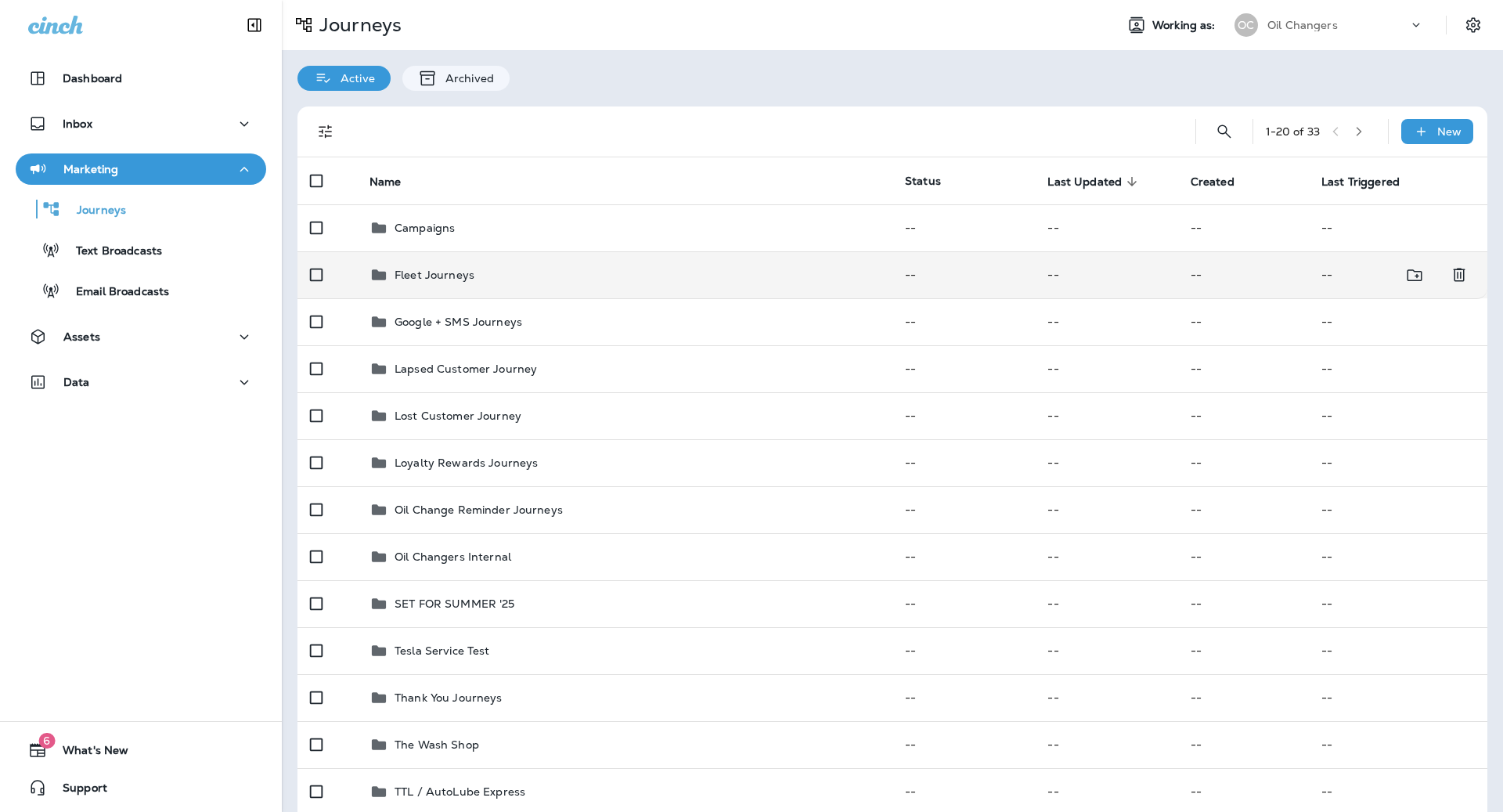
click at [595, 254] on td "Fleet Journeys" at bounding box center [625, 275] width 536 height 47
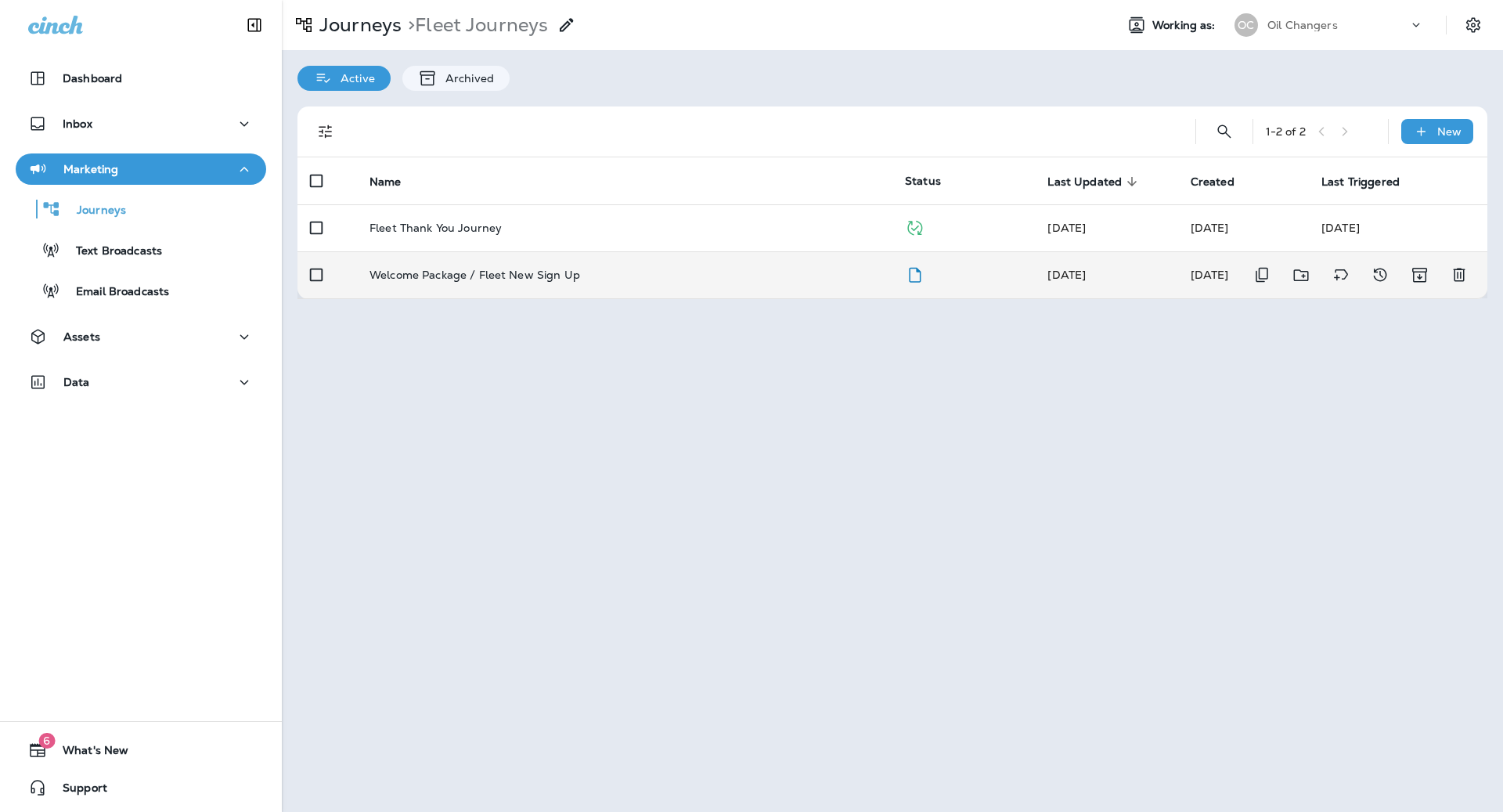
click at [625, 288] on td "Welcome Package / Fleet New Sign Up" at bounding box center [625, 275] width 536 height 47
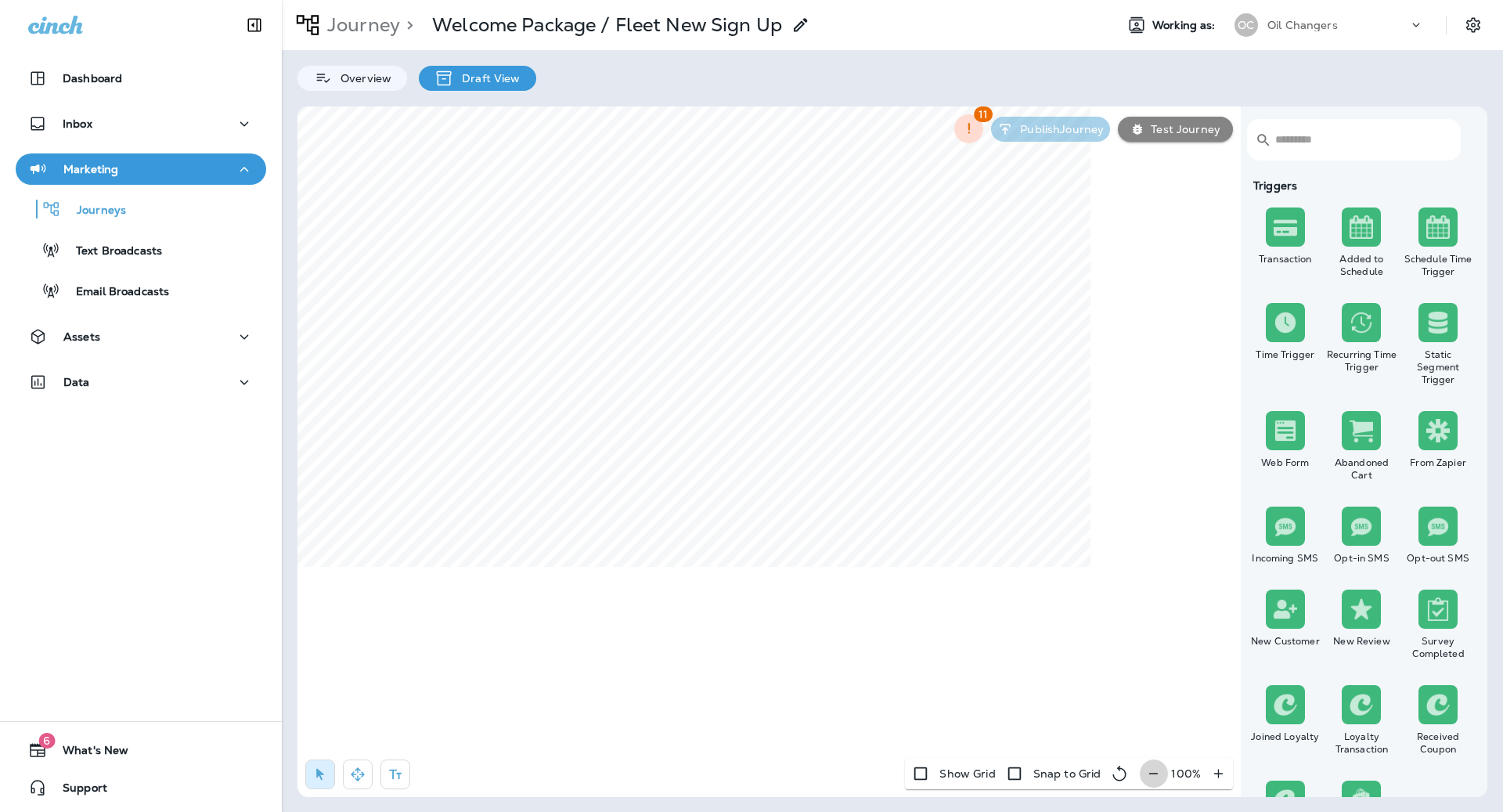
click at [1154, 776] on icon "button" at bounding box center [1153, 774] width 17 height 16
click at [1154, 776] on icon "button" at bounding box center [1160, 774] width 17 height 16
click at [1154, 776] on icon "button" at bounding box center [1161, 774] width 17 height 16
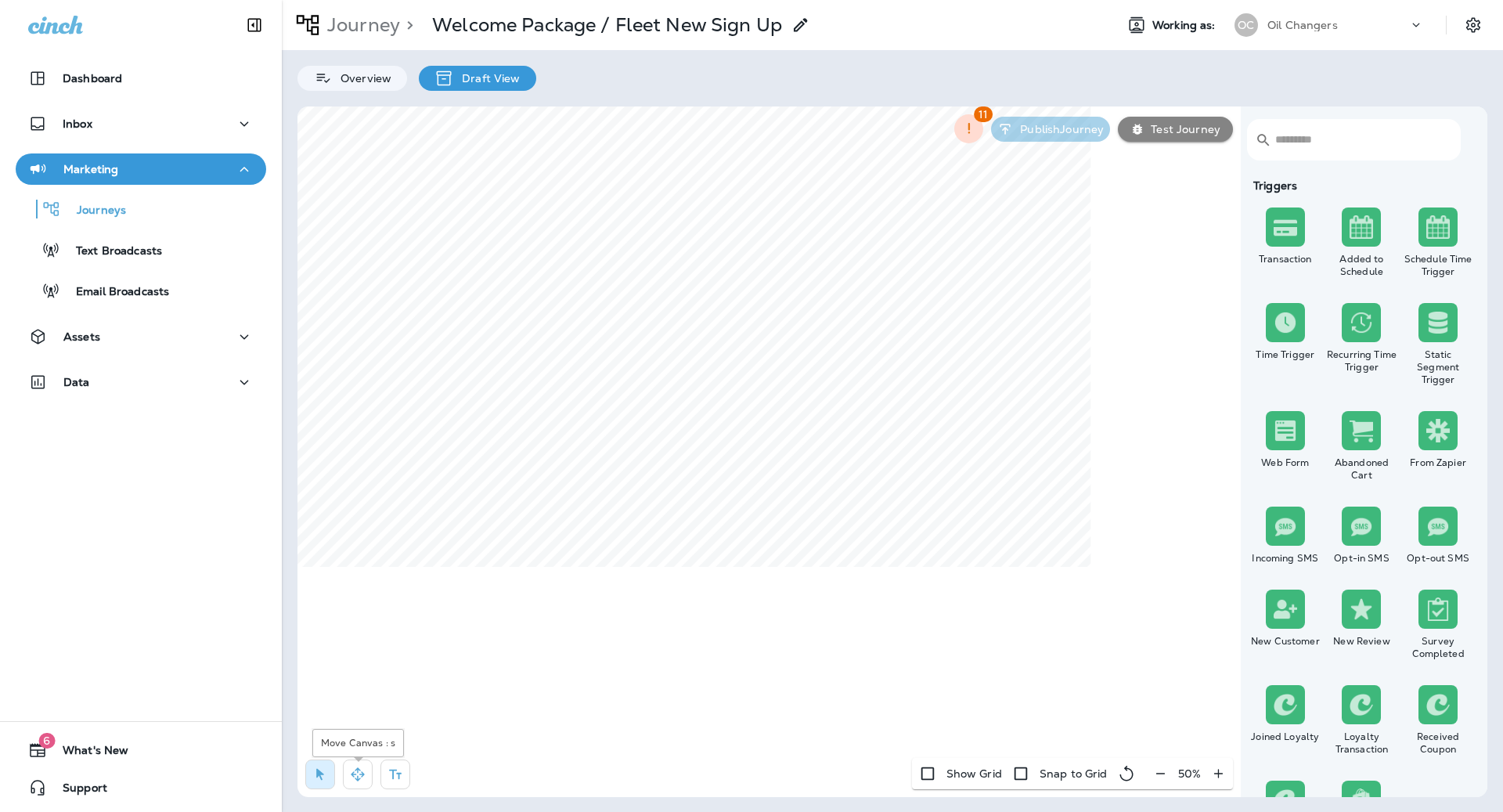
click at [347, 778] on button "button" at bounding box center [357, 774] width 30 height 30
click at [316, 770] on icon "button" at bounding box center [320, 774] width 8 height 12
click at [121, 323] on button "Assets" at bounding box center [141, 336] width 251 height 31
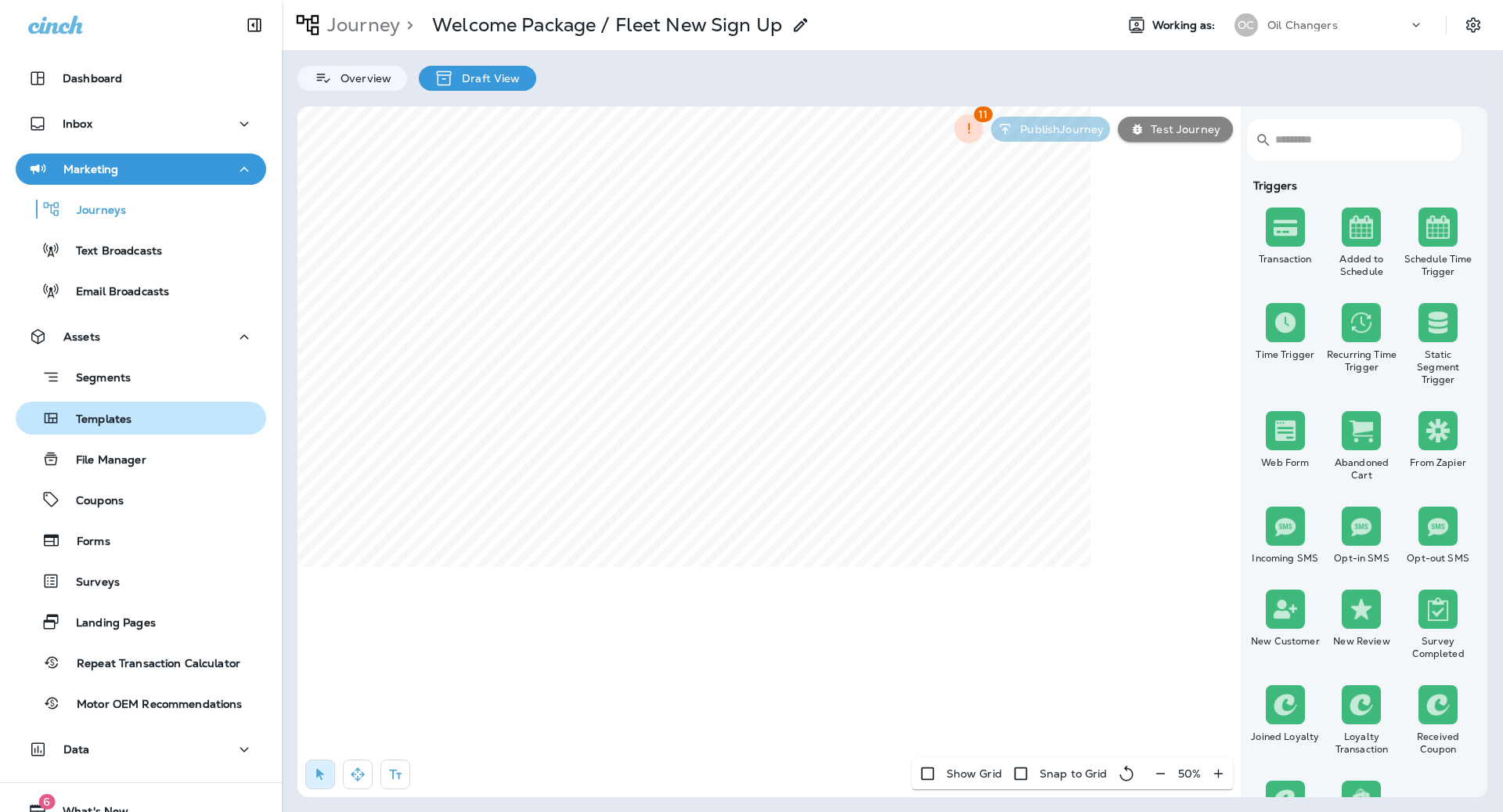
click at [123, 420] on p "Templates" at bounding box center [95, 420] width 71 height 15
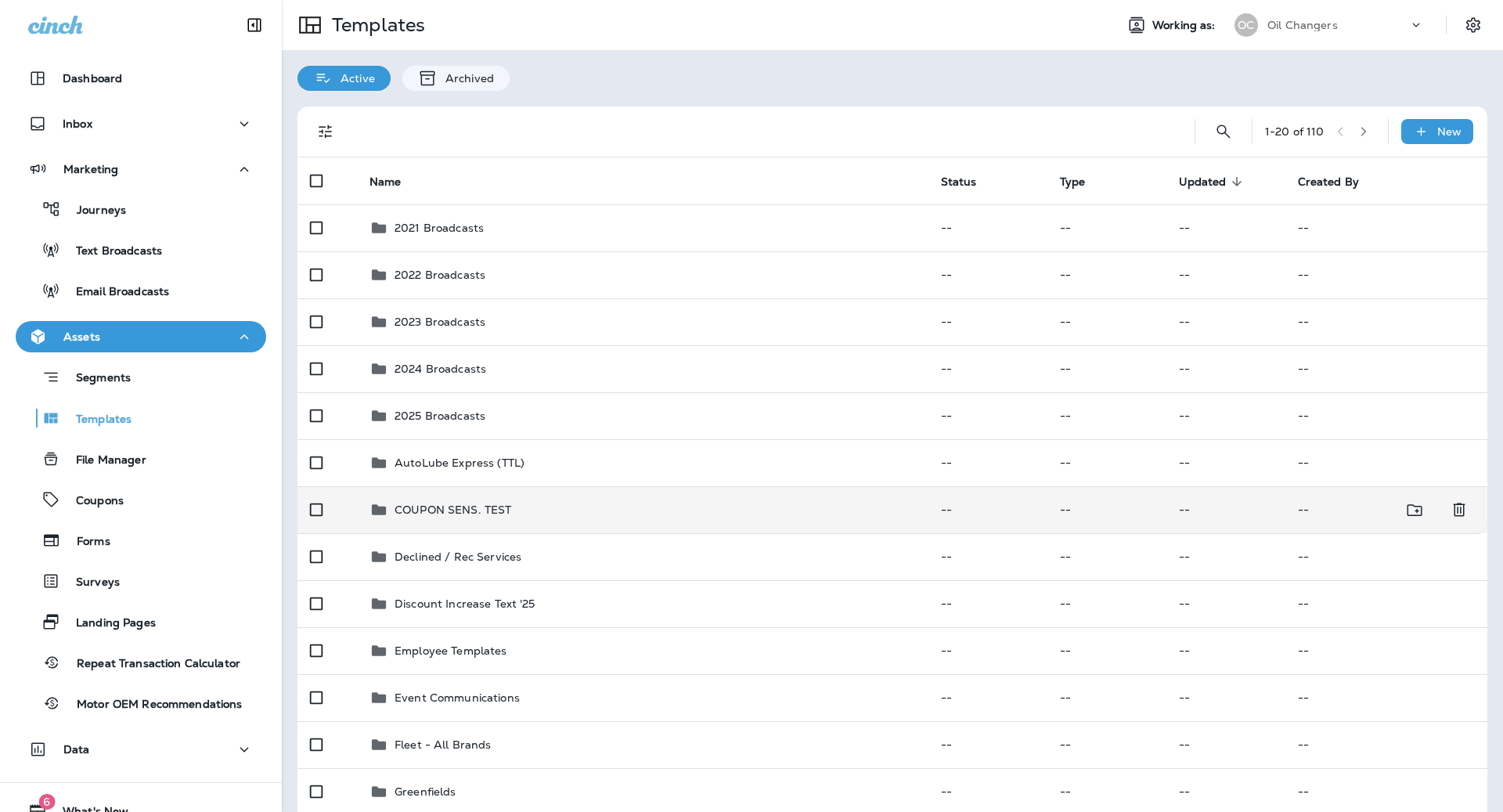
scroll to position [125, 0]
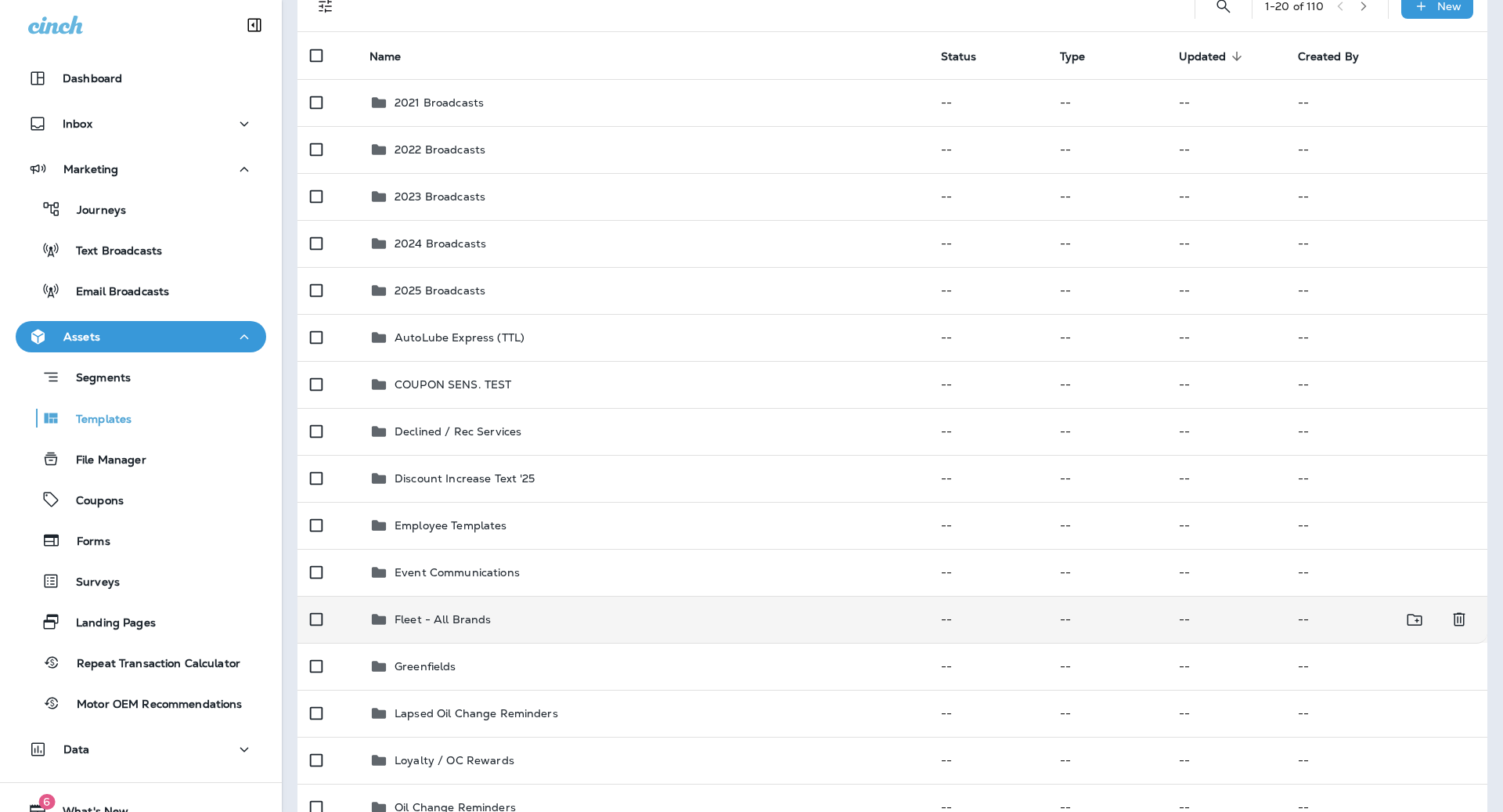
click at [570, 610] on div "Fleet - All Brands" at bounding box center [643, 620] width 546 height 19
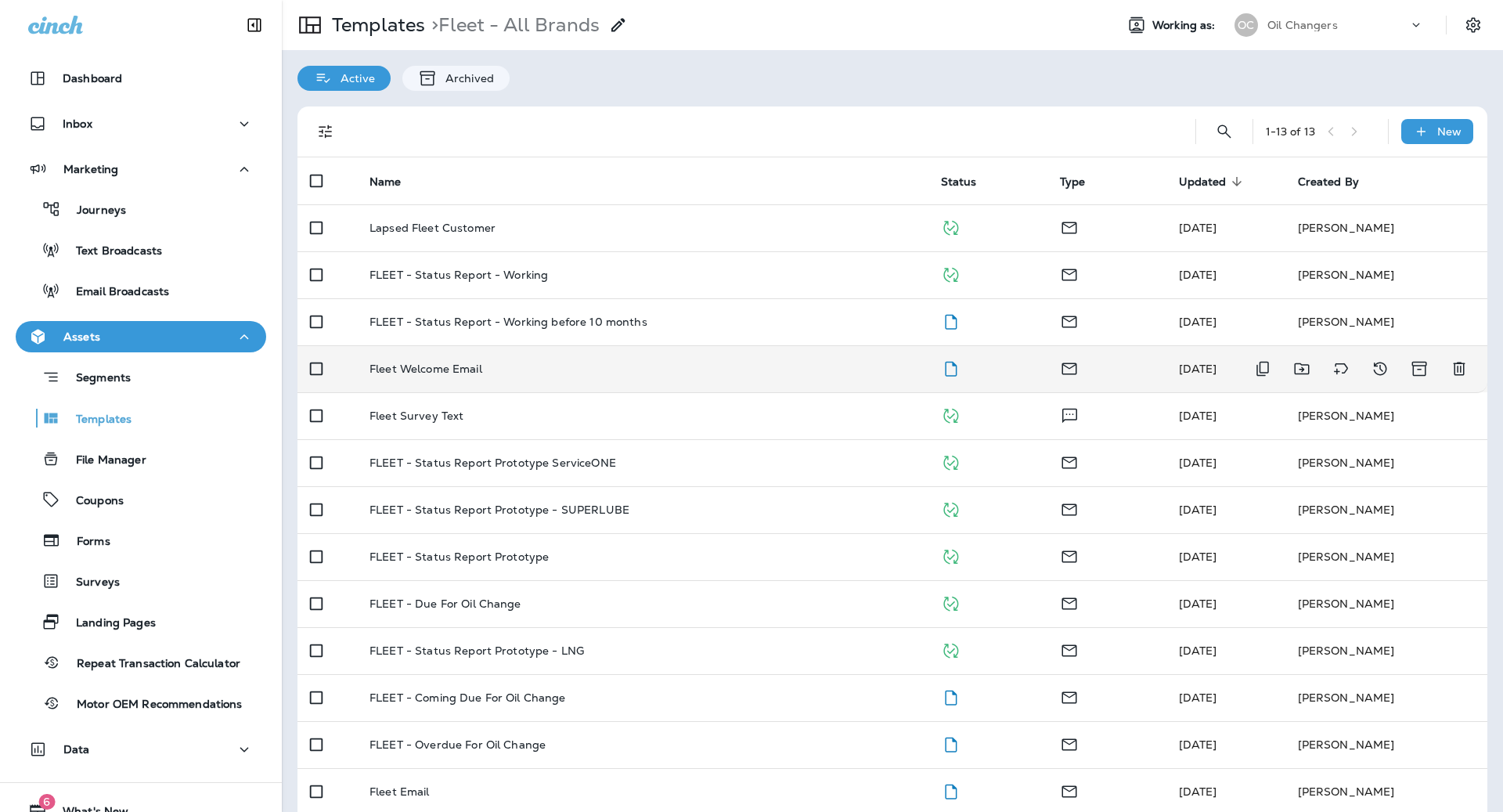
click at [557, 355] on td "Fleet Welcome Email" at bounding box center [643, 368] width 572 height 47
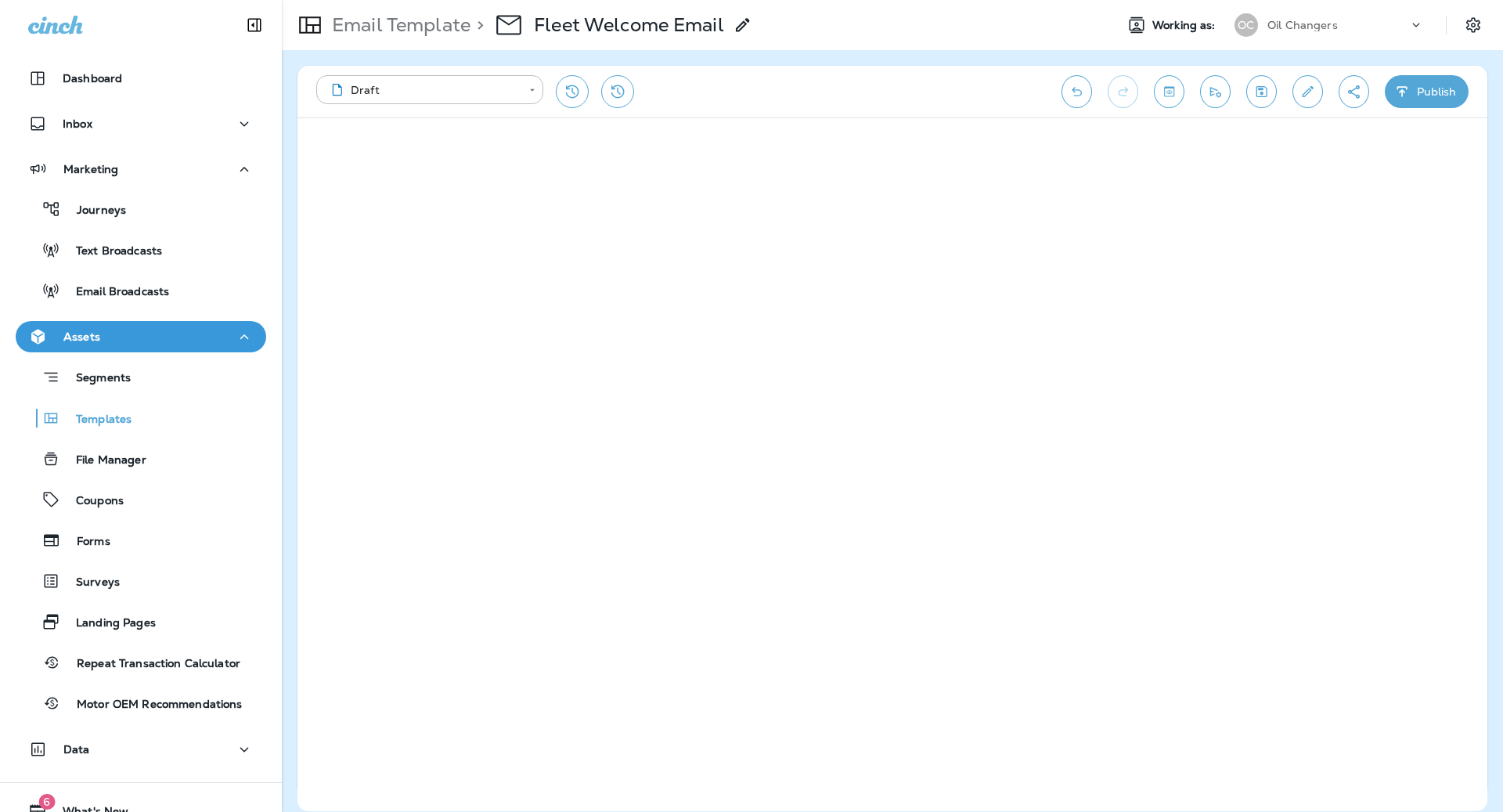
click at [1177, 93] on icon "Toggle preview" at bounding box center [1169, 92] width 17 height 16
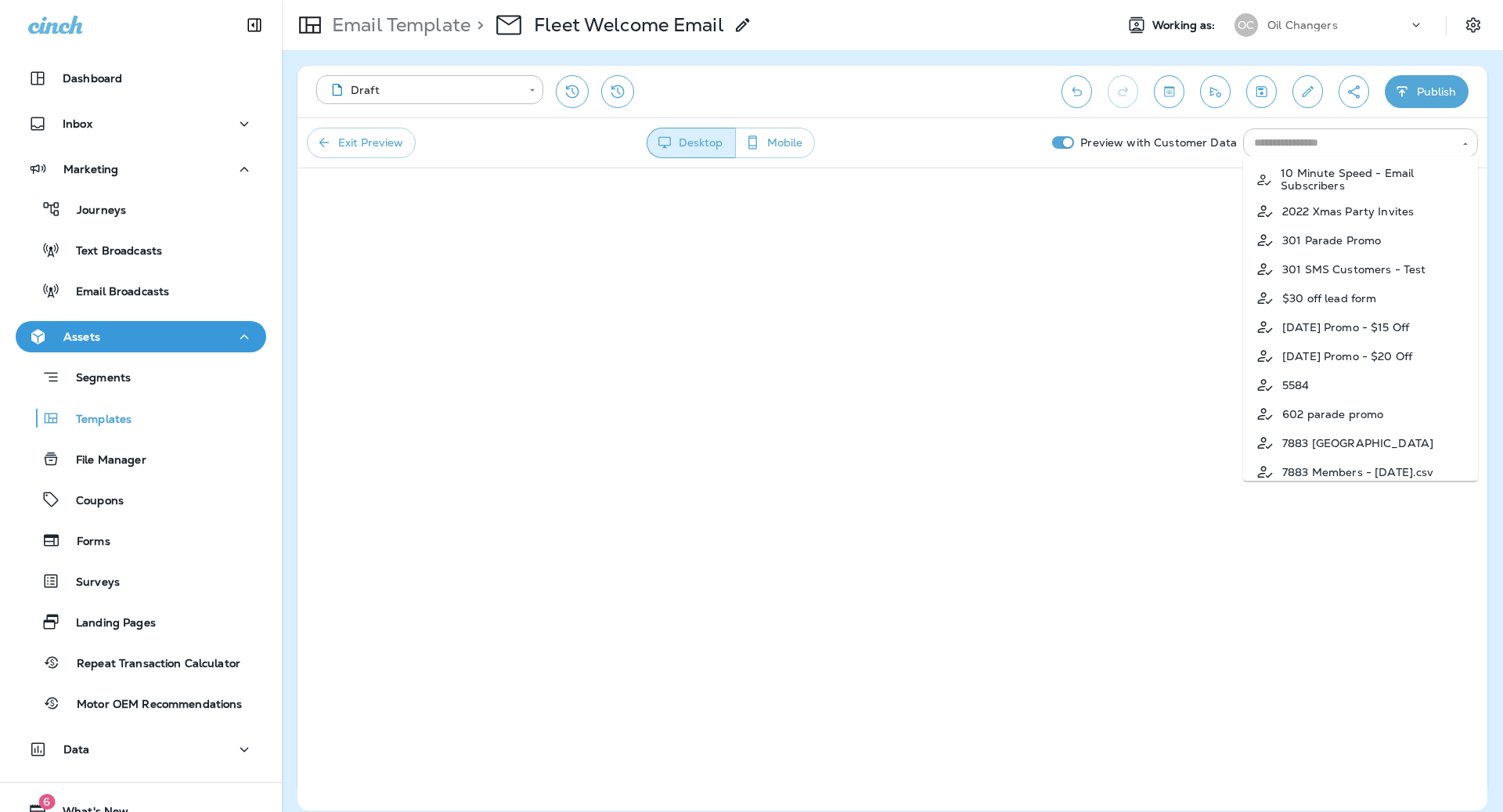
click at [1268, 129] on div "​" at bounding box center [1361, 143] width 235 height 29
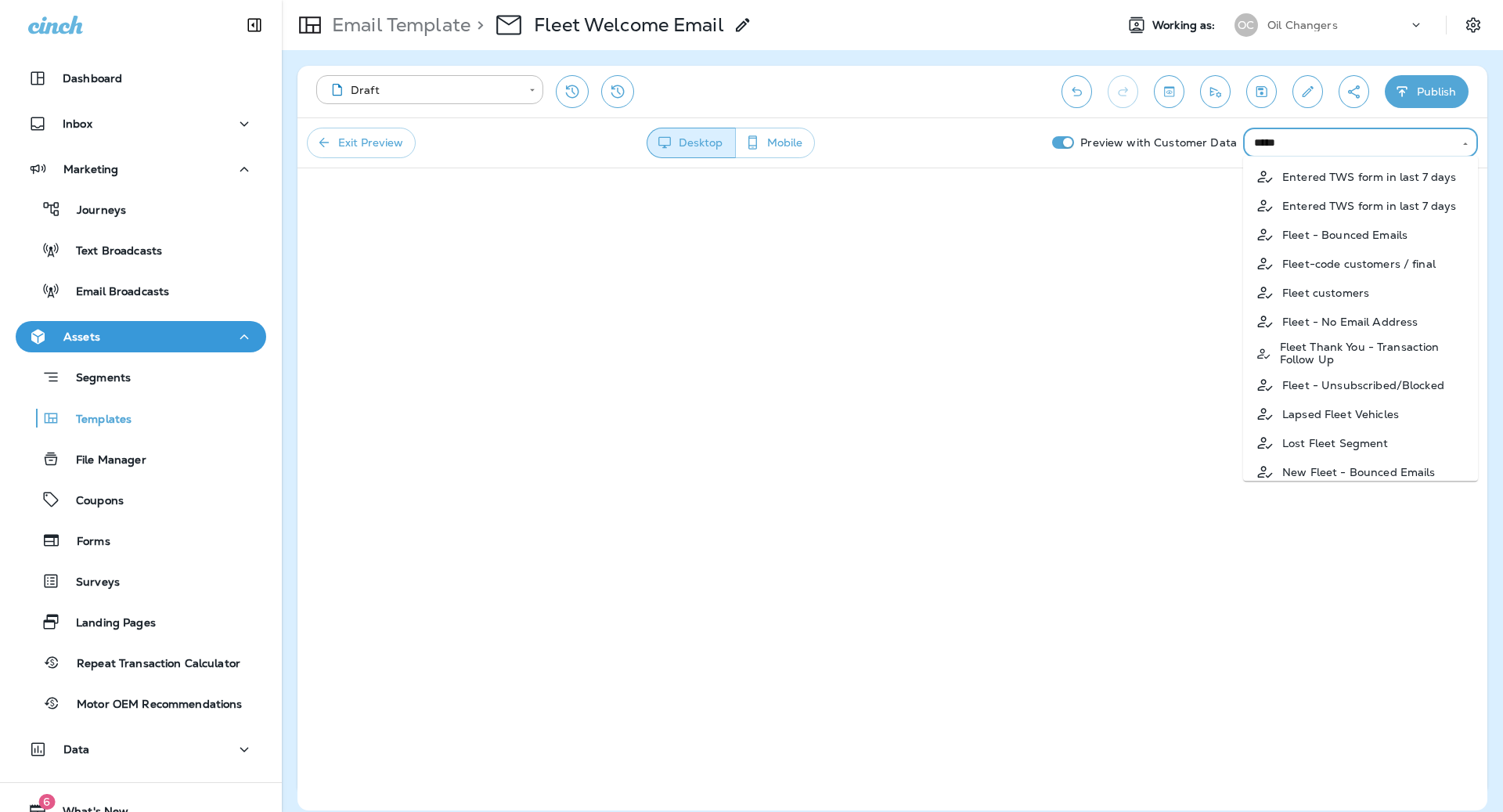
click at [1364, 264] on p "Fleet-code customers / final" at bounding box center [1359, 264] width 153 height 13
type input "**********"
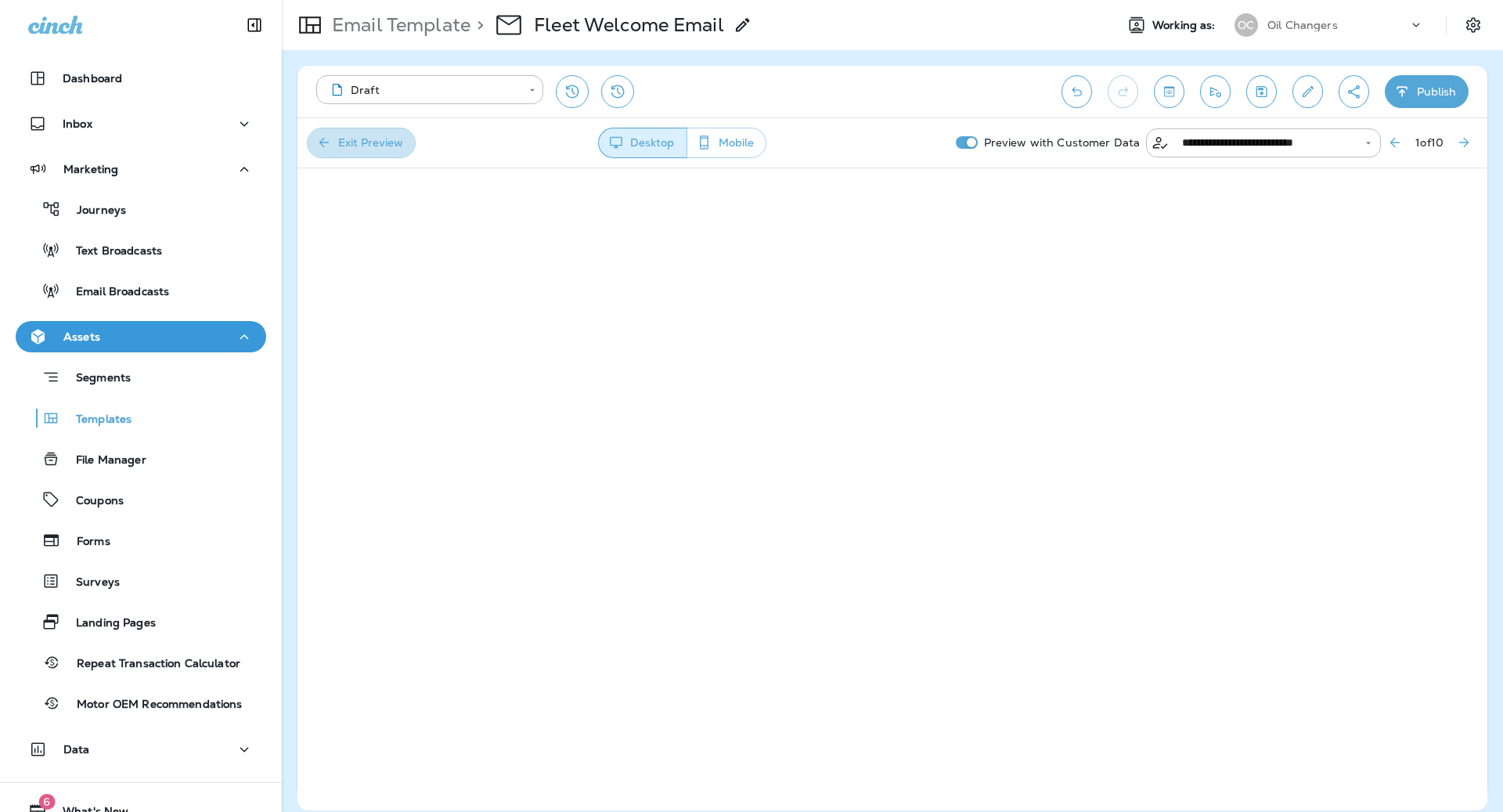
click at [385, 145] on button "Exit Preview" at bounding box center [361, 143] width 109 height 30
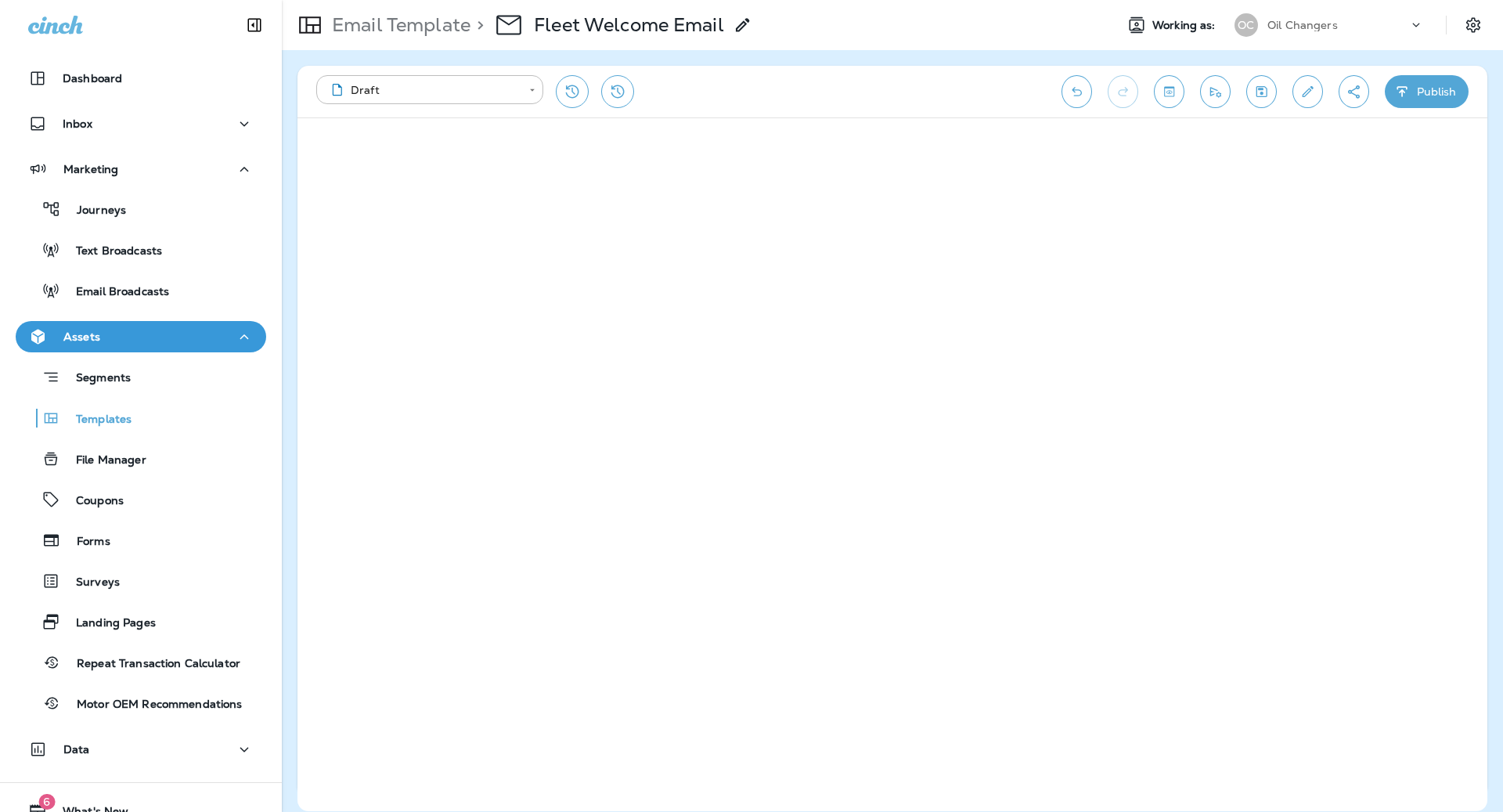
click at [1264, 102] on button "Save" at bounding box center [1262, 91] width 30 height 33
click at [1175, 98] on icon "Toggle preview" at bounding box center [1169, 92] width 17 height 16
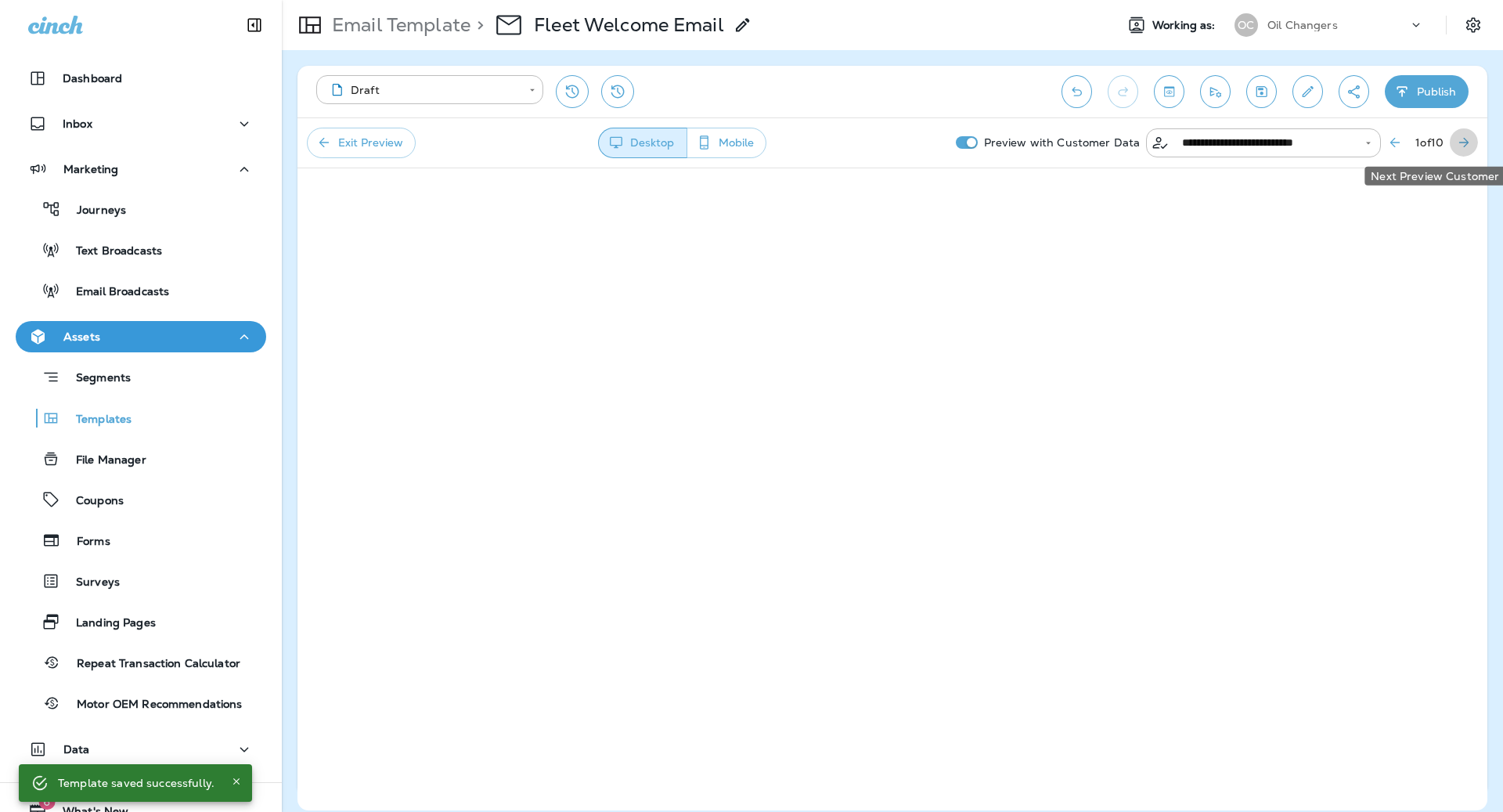
click at [1472, 138] on button "Next Preview Customer" at bounding box center [1464, 142] width 28 height 28
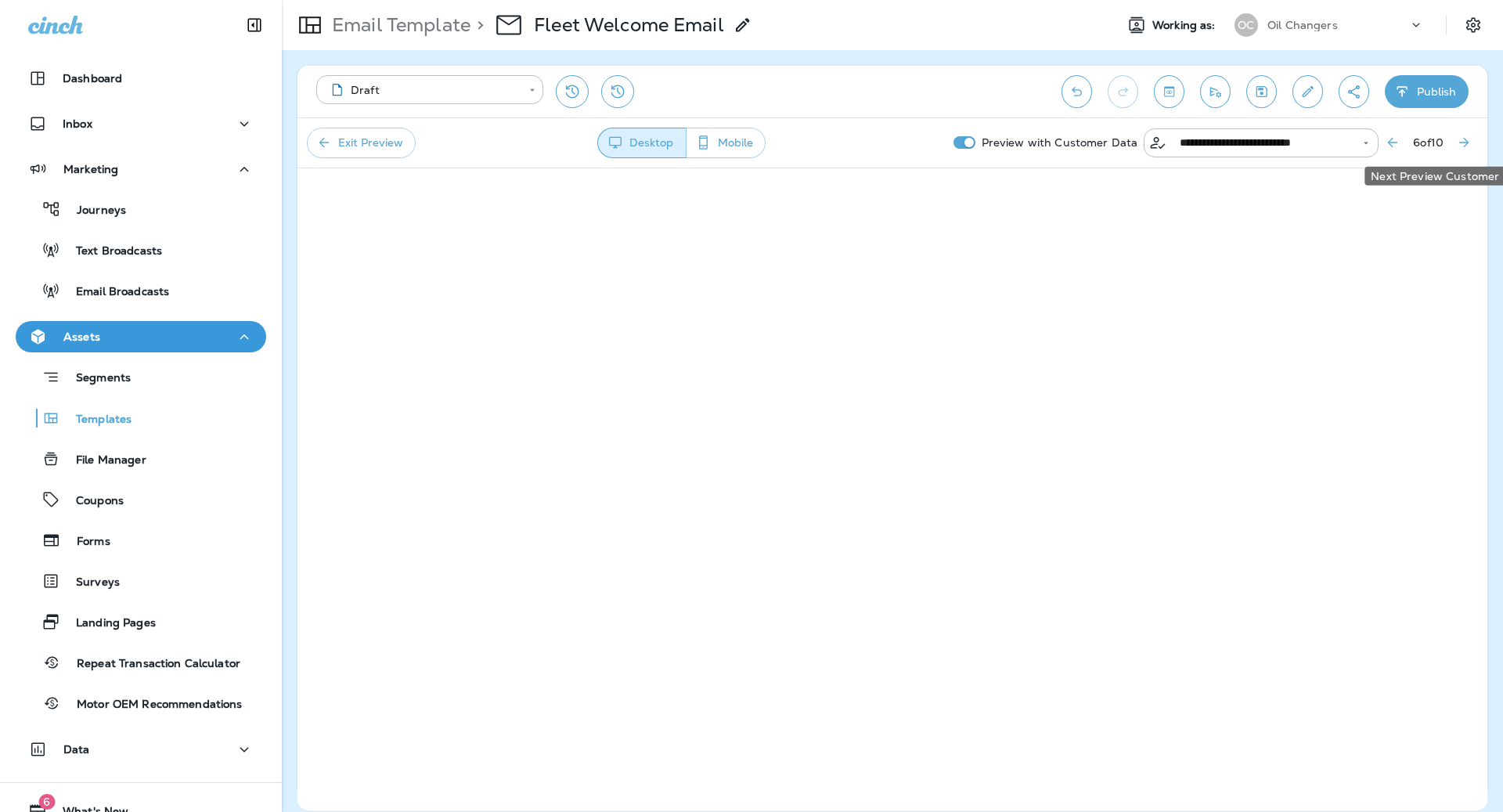
click at [1472, 138] on button "Next Preview Customer" at bounding box center [1464, 142] width 28 height 28
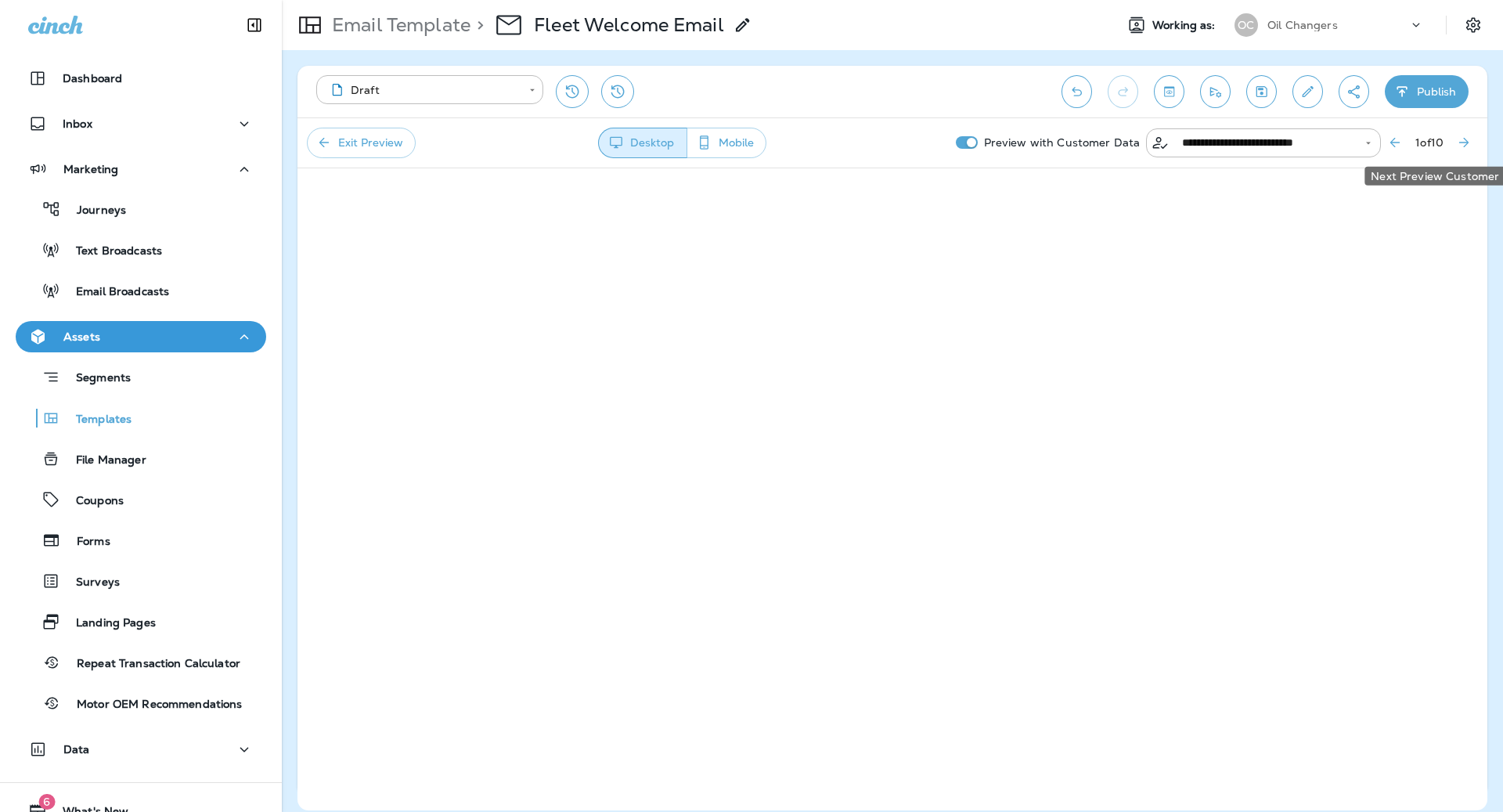
click at [1472, 138] on button "Next Preview Customer" at bounding box center [1464, 142] width 28 height 28
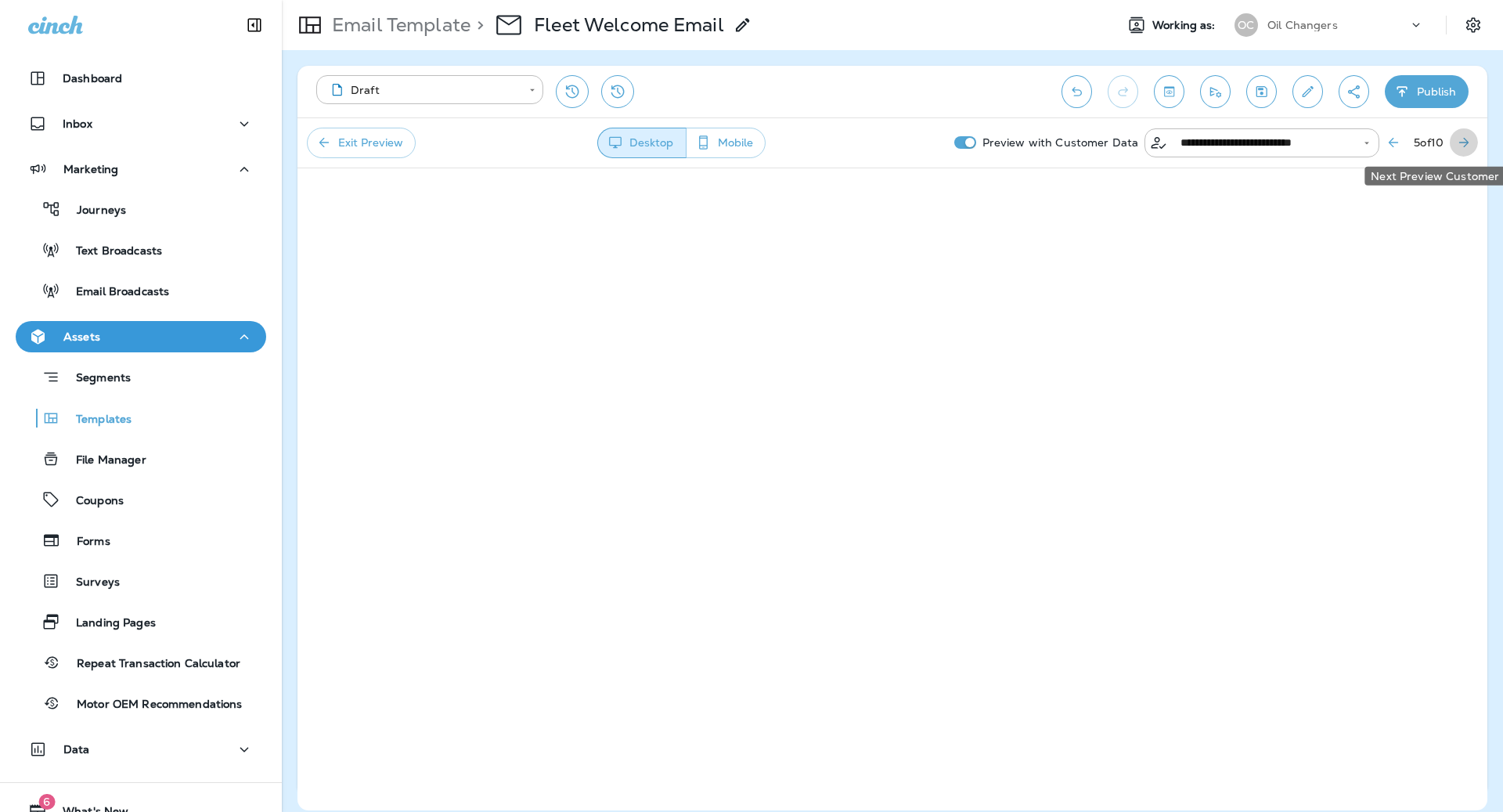
click at [1472, 138] on button "Next Preview Customer" at bounding box center [1464, 142] width 28 height 28
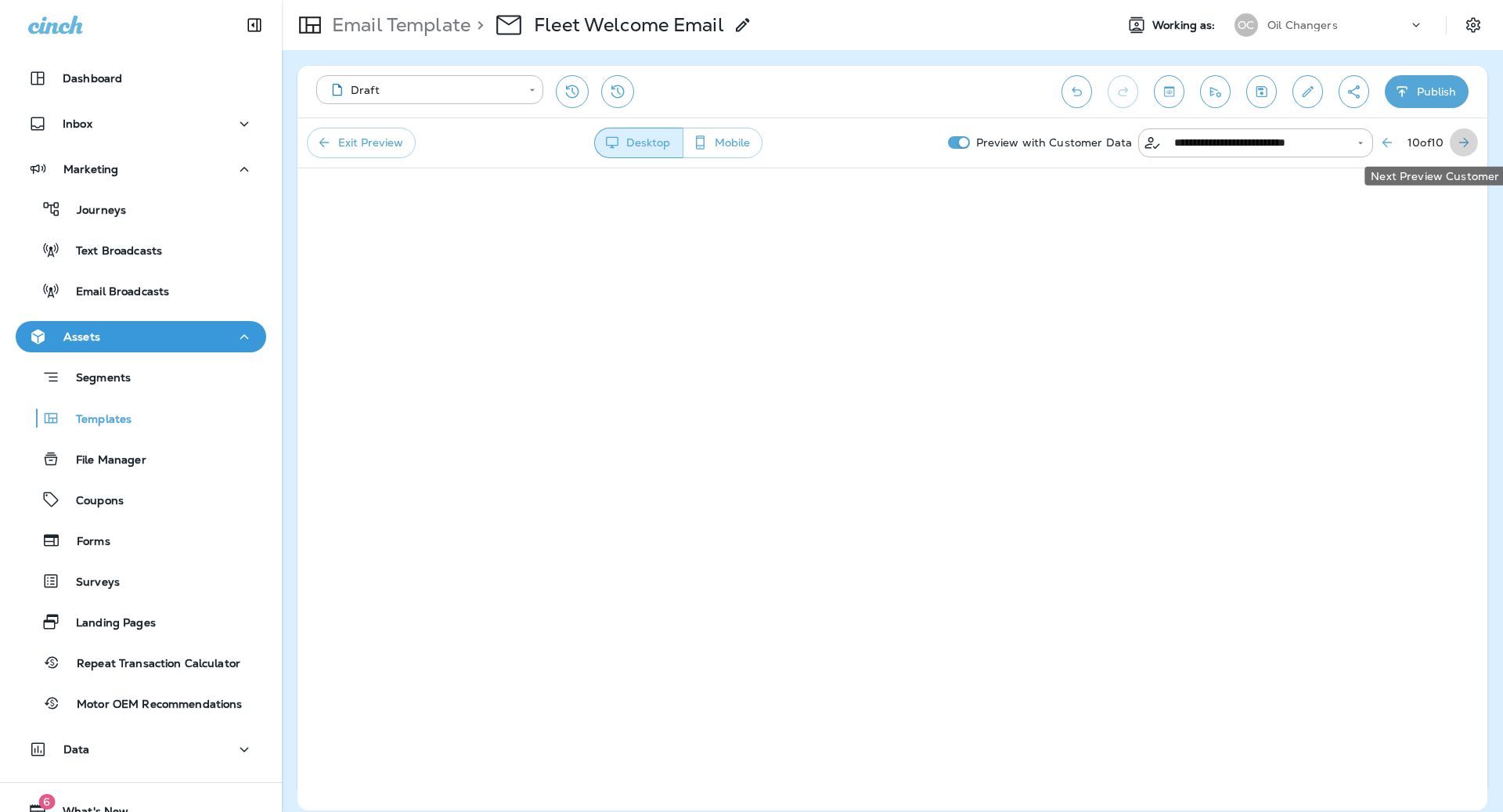
click at [1472, 138] on button "Next Preview Customer" at bounding box center [1464, 142] width 28 height 28
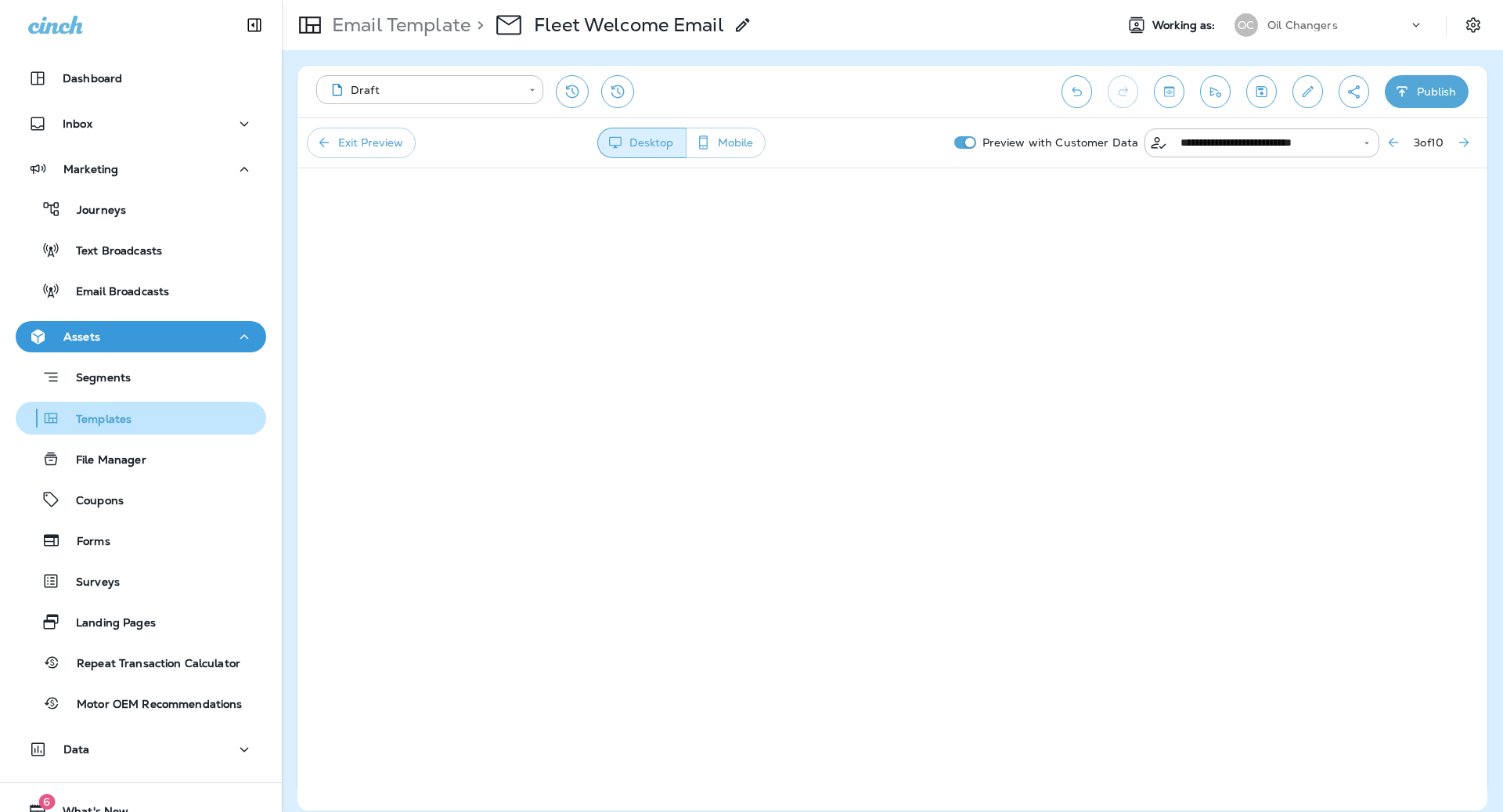
click at [156, 417] on div "Templates" at bounding box center [141, 418] width 238 height 23
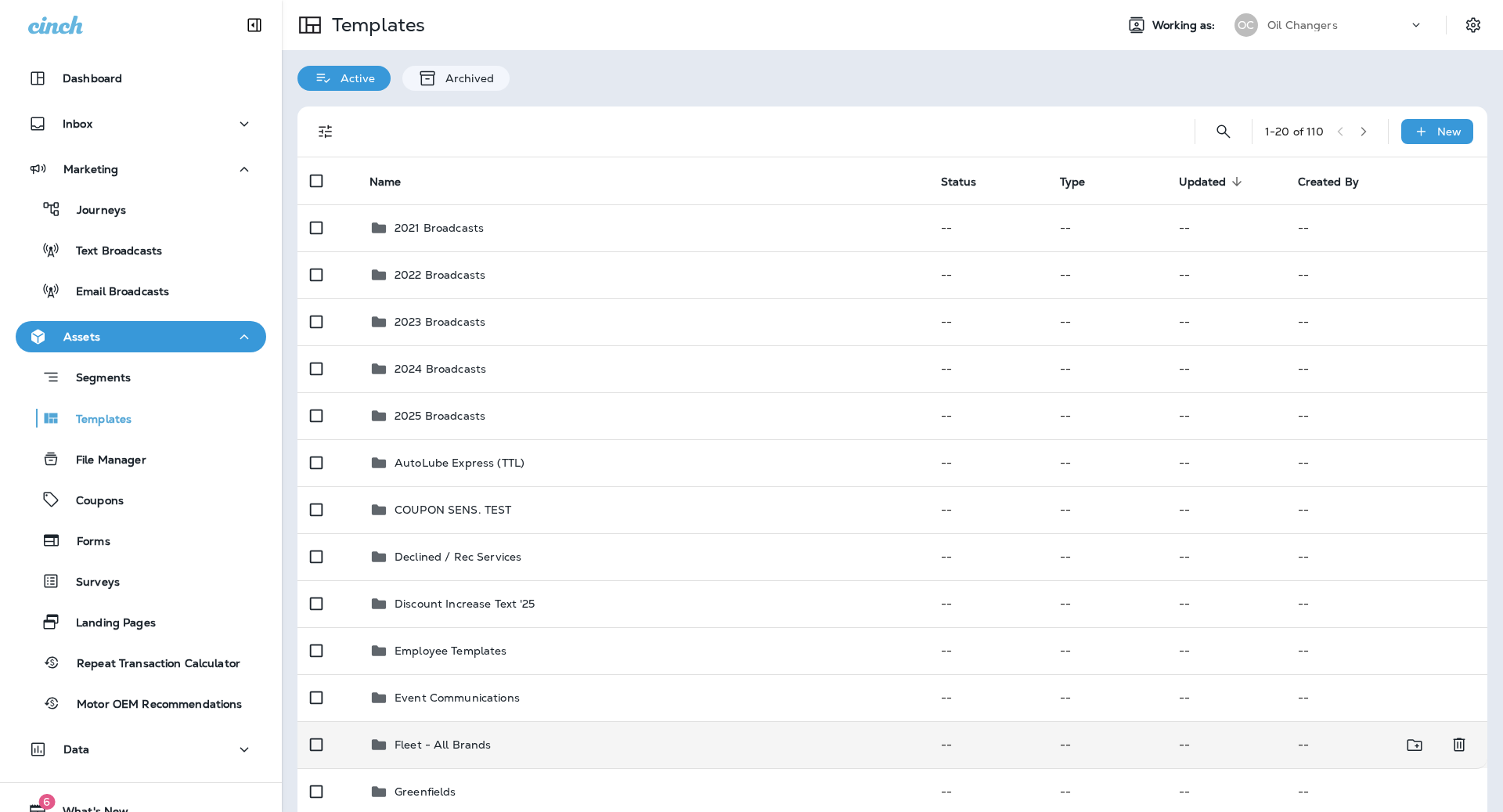
click at [556, 755] on td "Fleet - All Brands" at bounding box center [643, 744] width 572 height 47
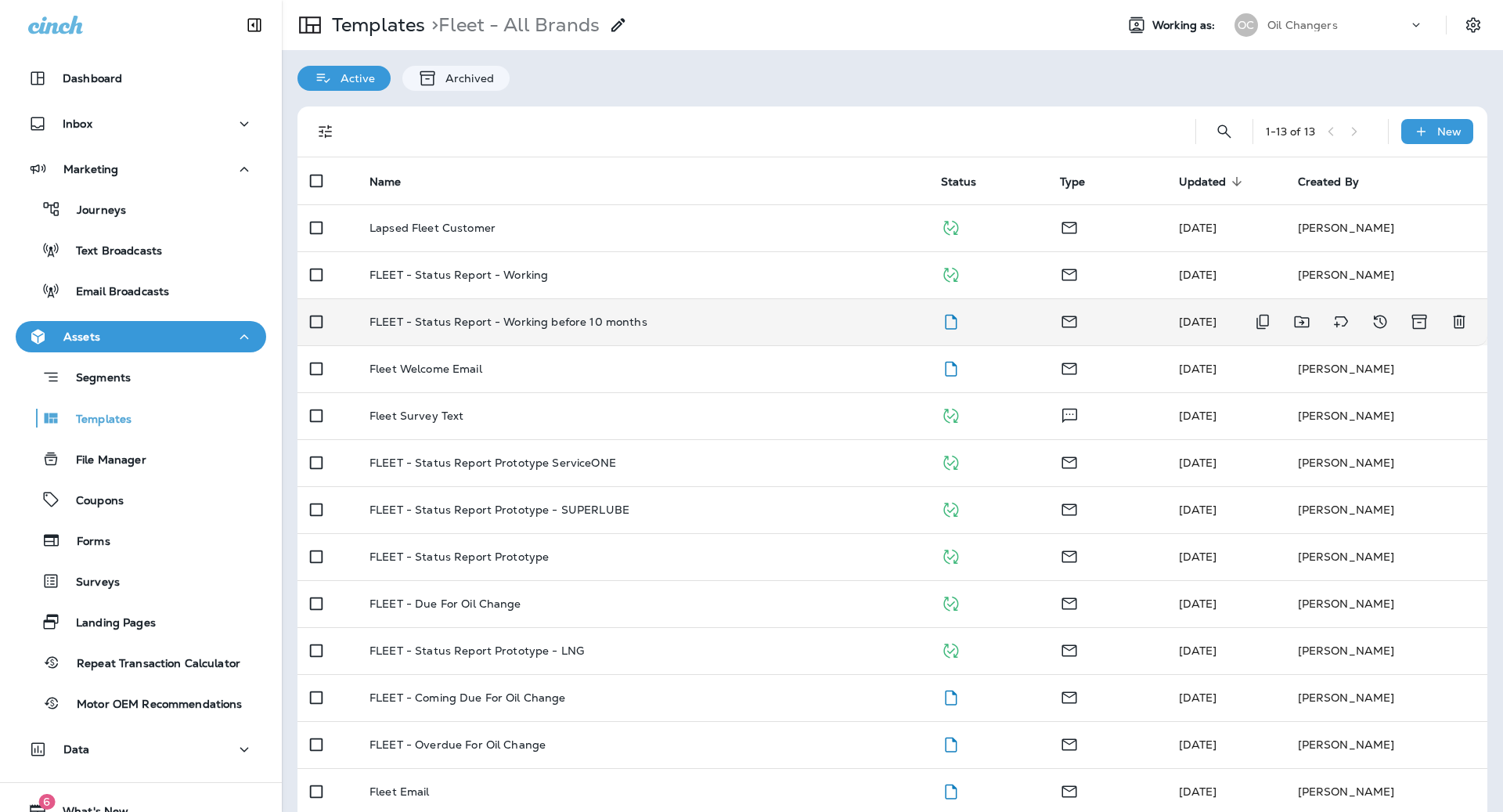
click at [752, 312] on td "FLEET - Status Report - Working before 10 months" at bounding box center [643, 322] width 572 height 47
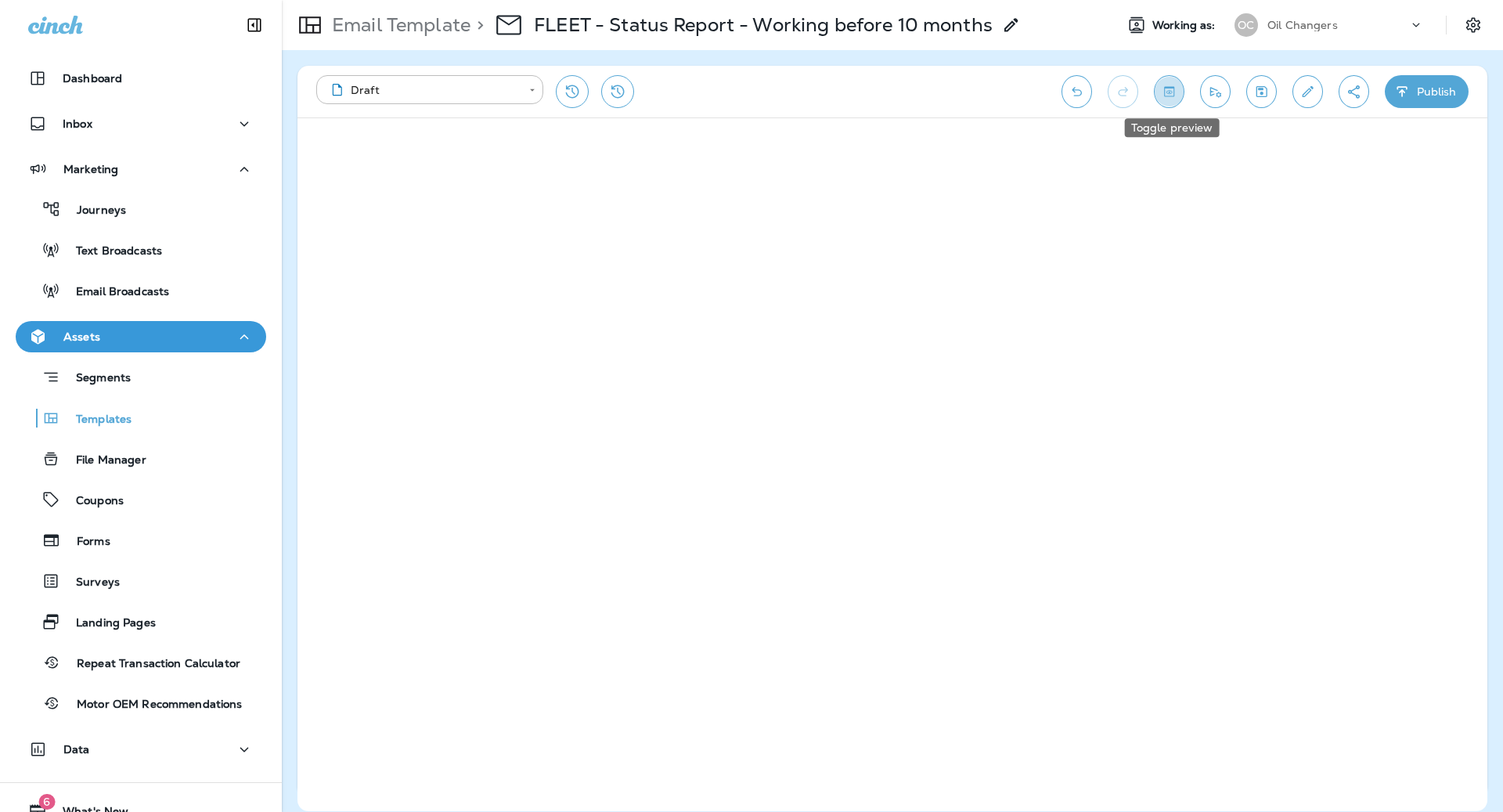
click at [1183, 93] on button "Toggle preview" at bounding box center [1169, 91] width 30 height 33
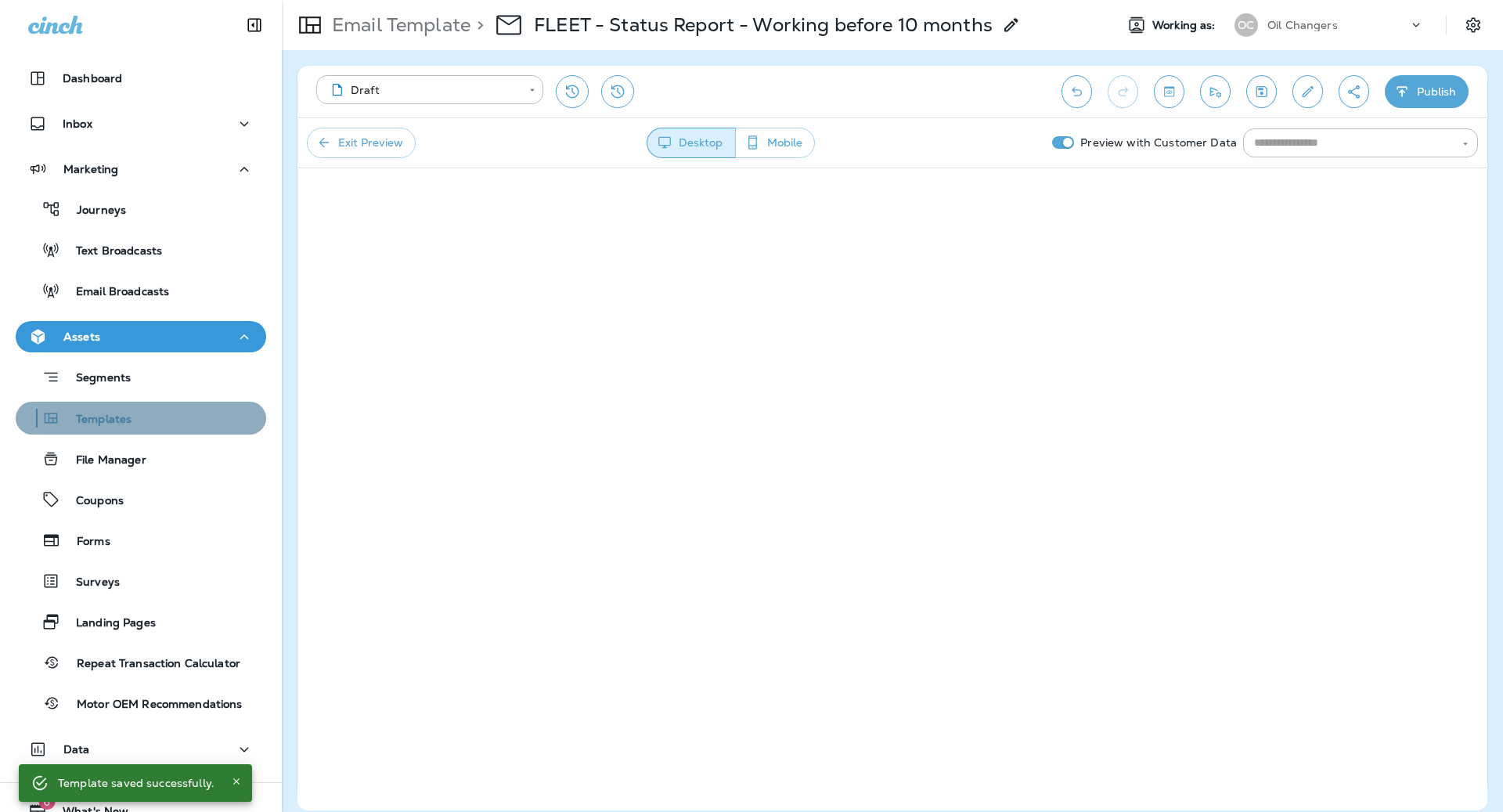
click at [123, 407] on div "Templates" at bounding box center [76, 418] width 109 height 23
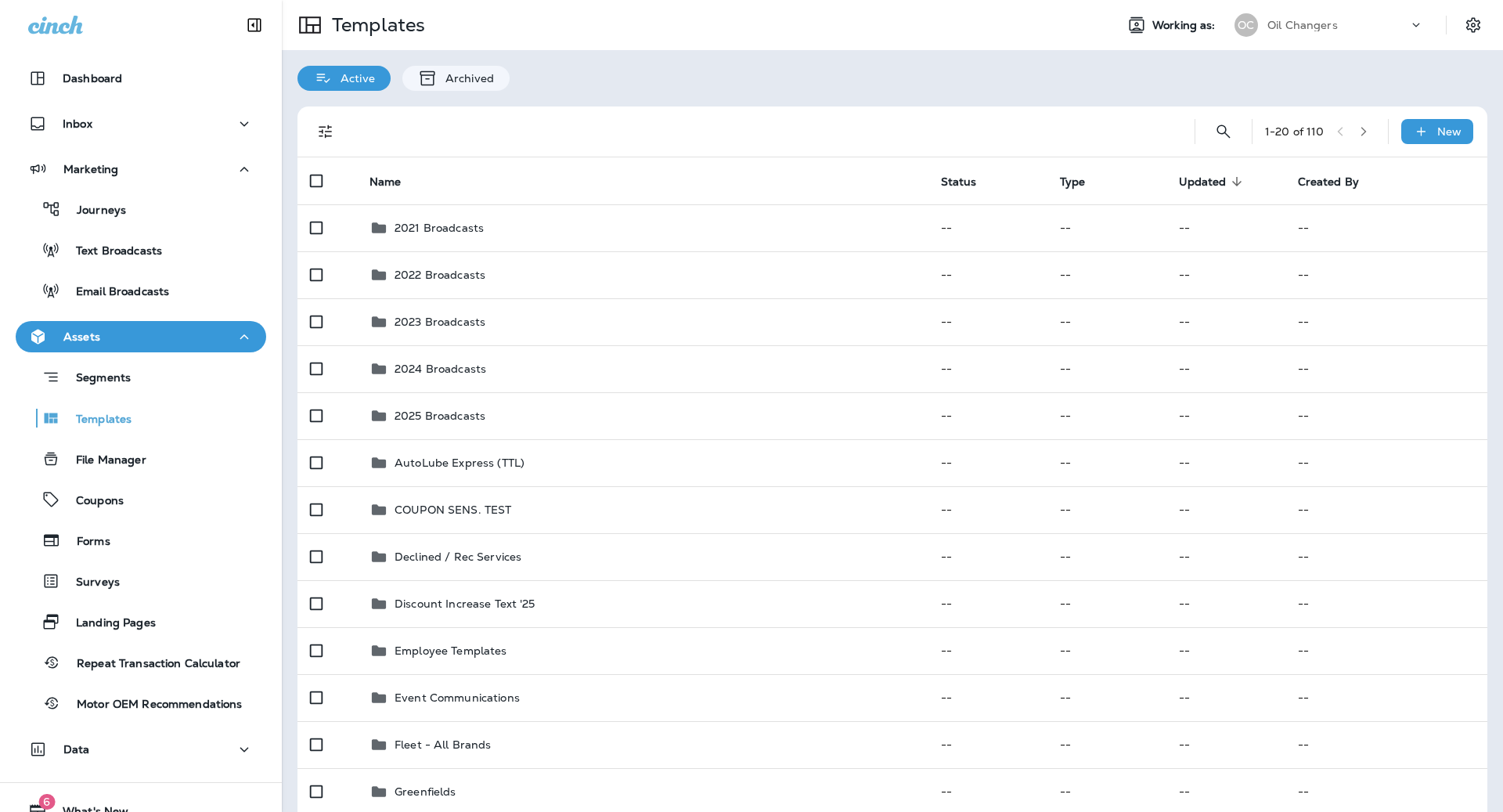
scroll to position [60, 0]
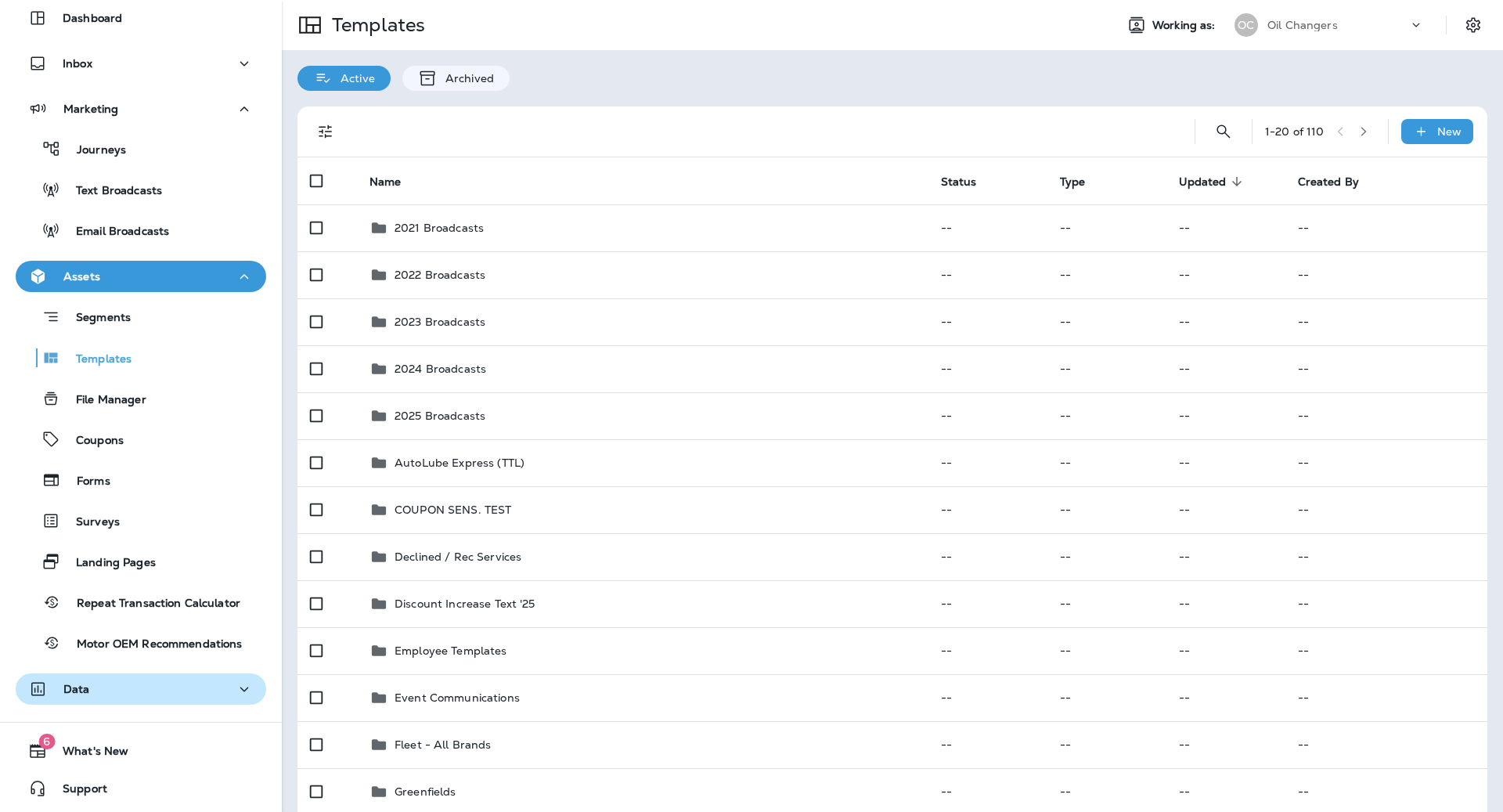
click at [61, 677] on button "Data" at bounding box center [141, 688] width 251 height 31
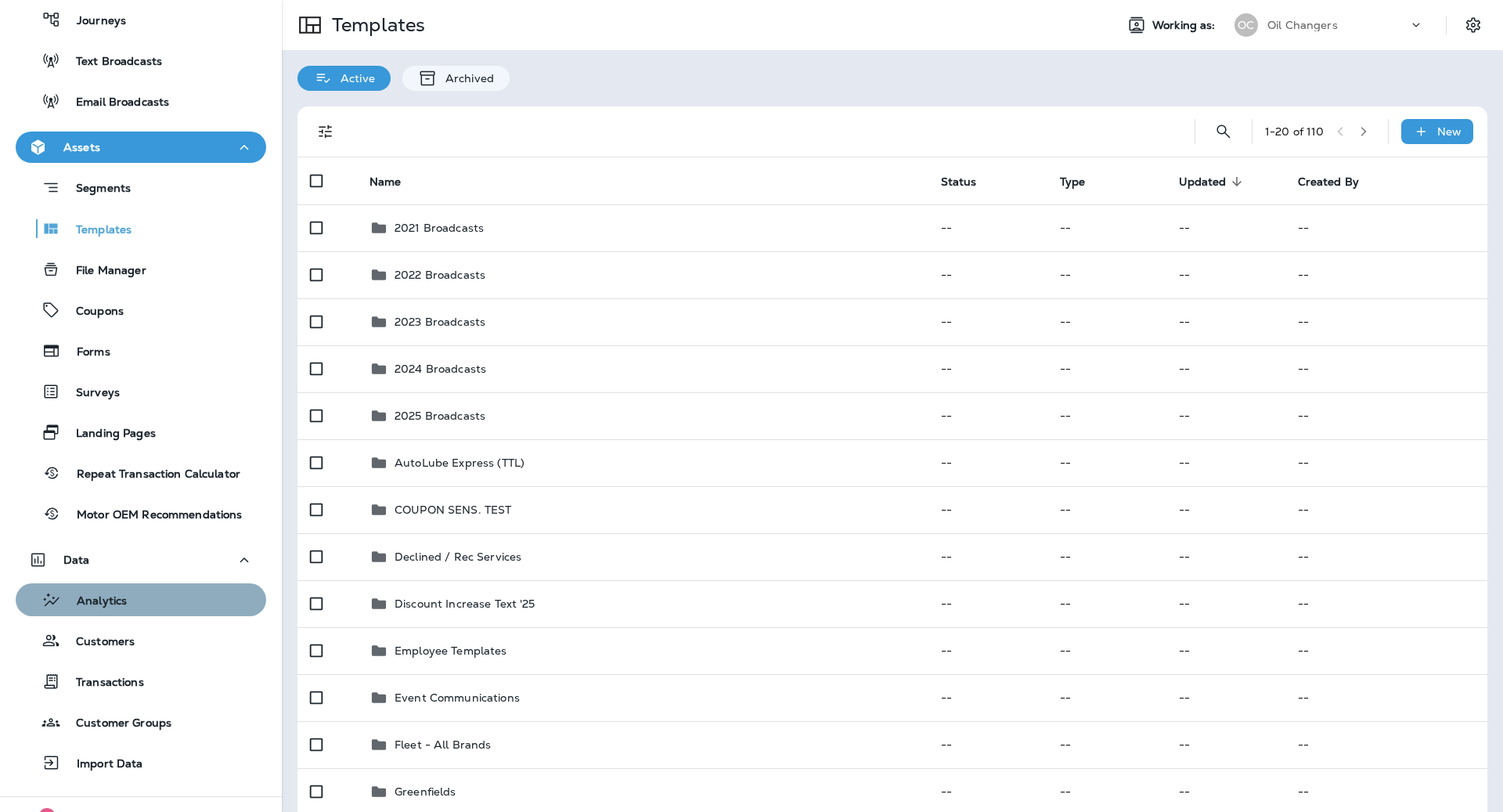
click at [89, 584] on button "Analytics" at bounding box center [141, 599] width 251 height 33
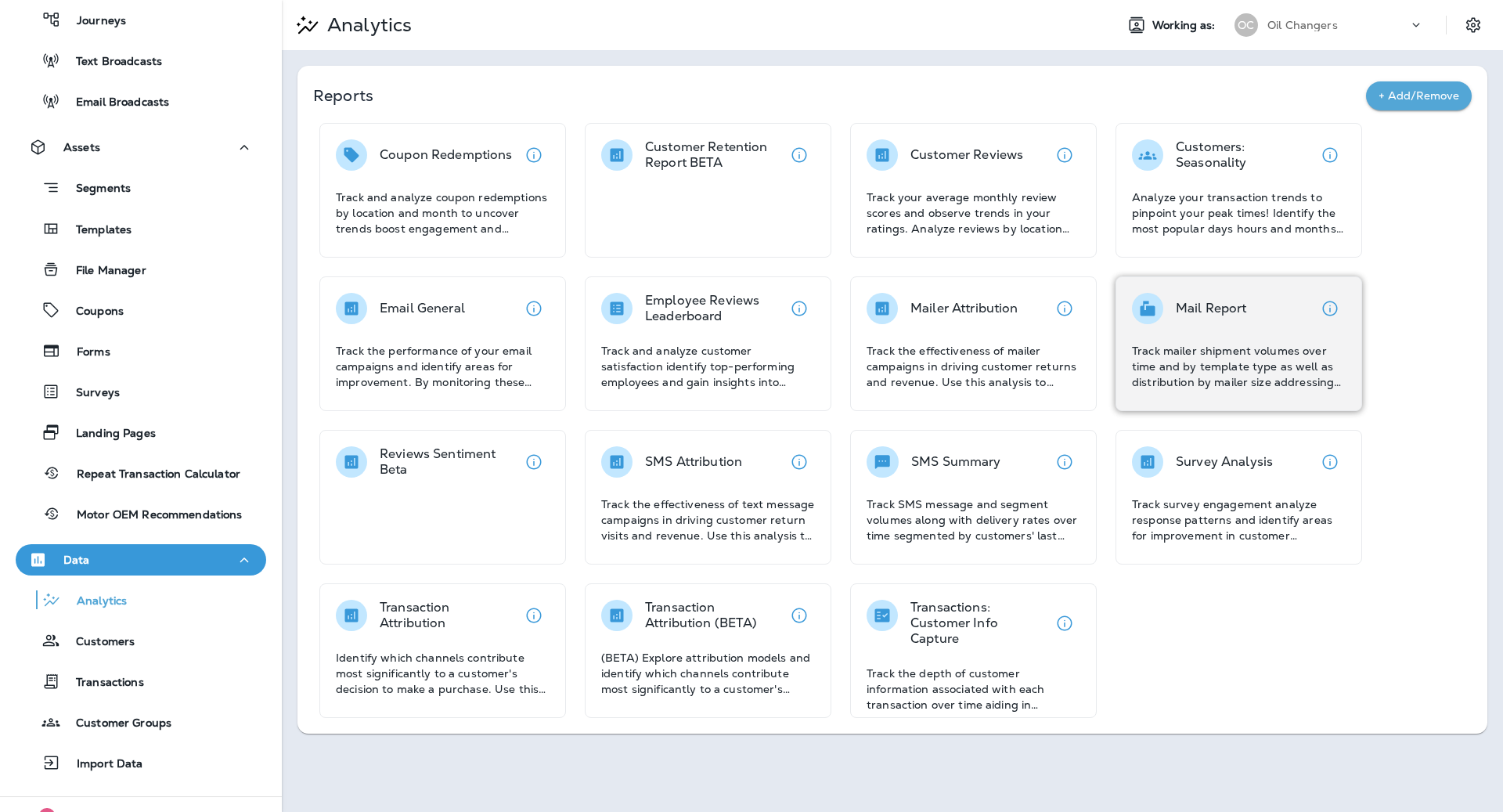
click at [1146, 331] on div "Mail Report Track mailer shipment volumes over time and by template type as wel…" at bounding box center [1239, 342] width 214 height 97
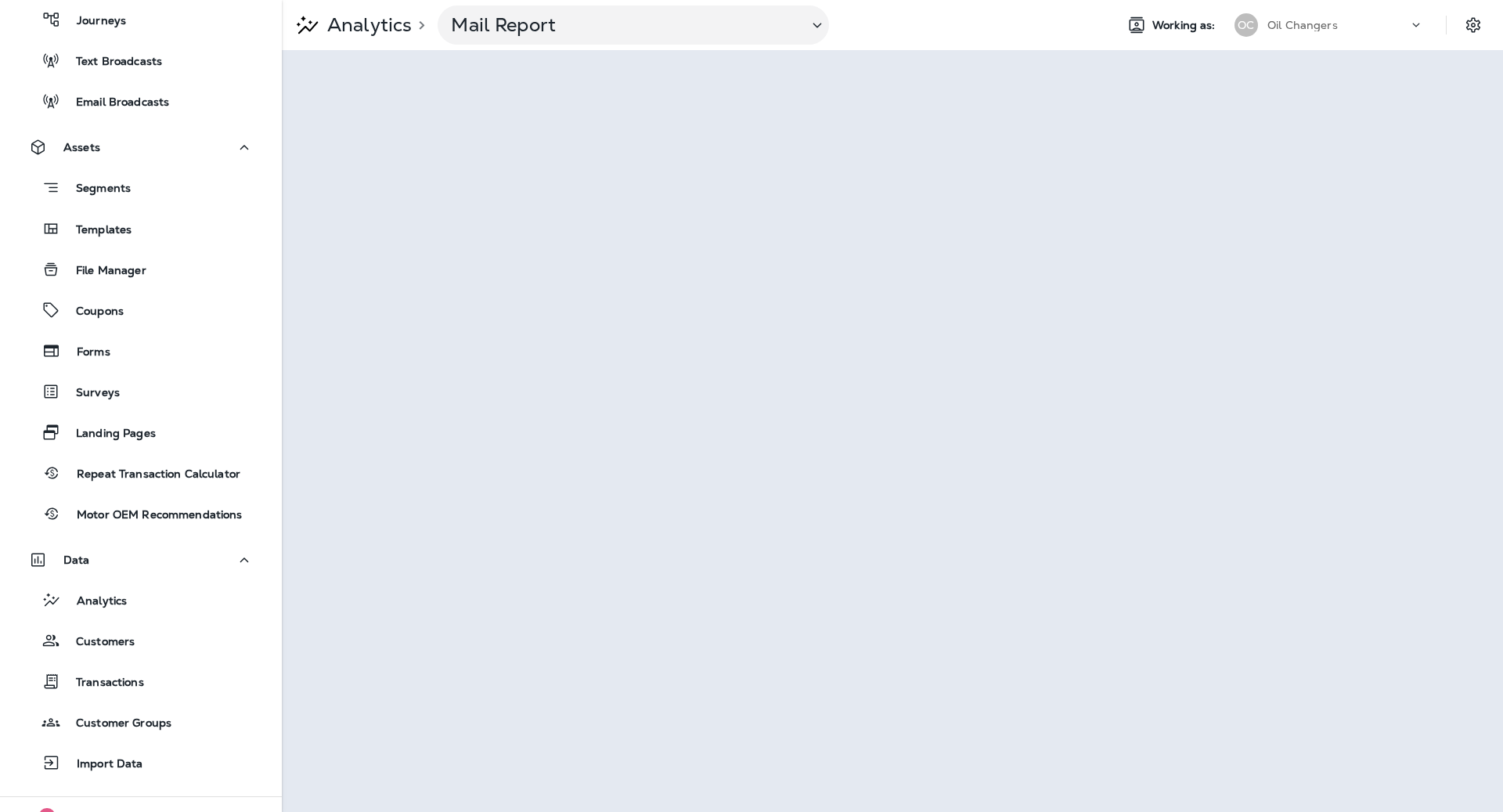
click at [731, 46] on div "Analytics > Mail Report Working as: OC Oil Changers" at bounding box center [892, 25] width 1221 height 50
click at [731, 37] on div "Mail Report" at bounding box center [633, 25] width 391 height 39
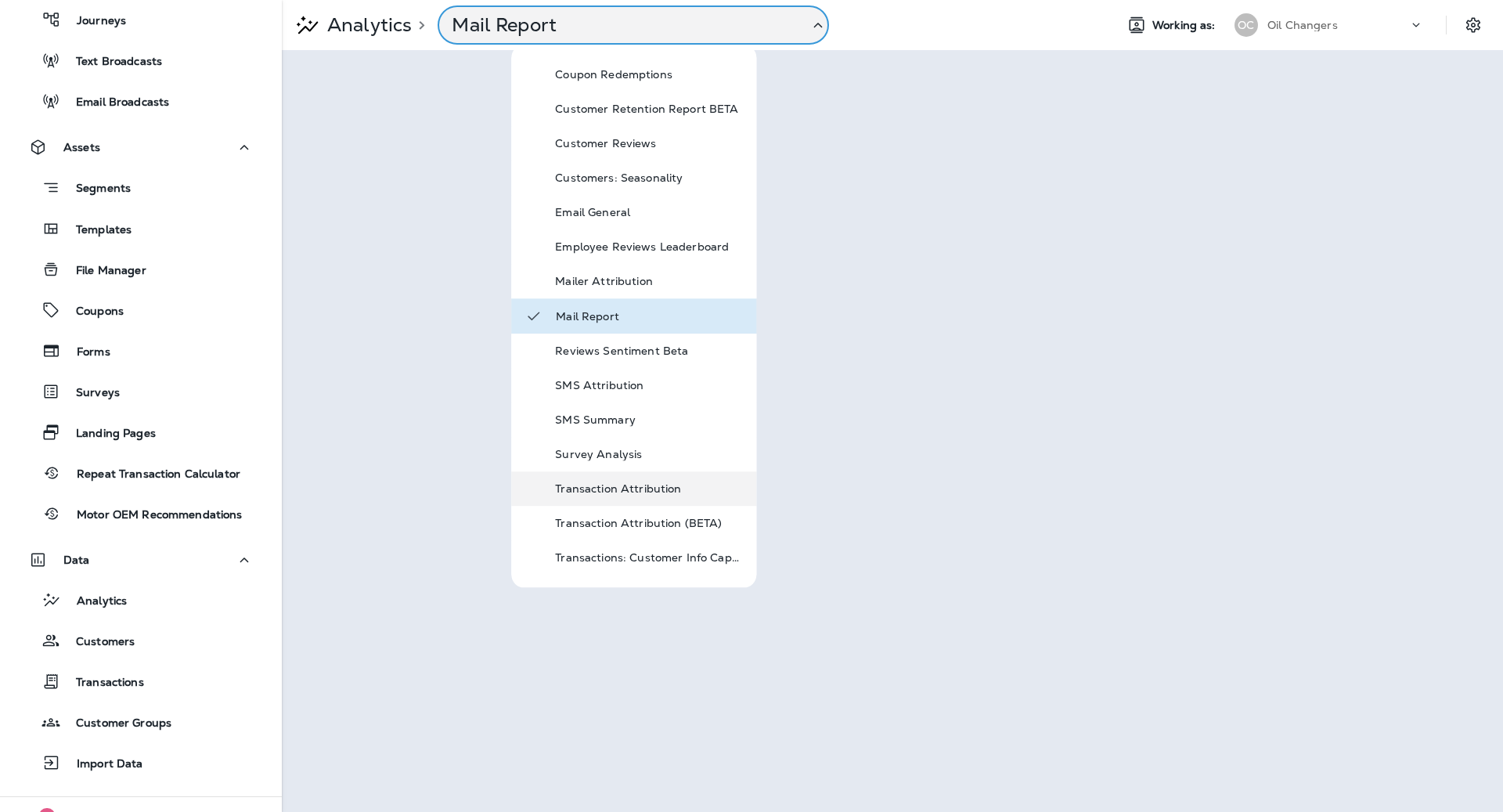
click at [695, 501] on div "Transaction Attribution" at bounding box center [633, 488] width 245 height 34
